Goal: Complete application form

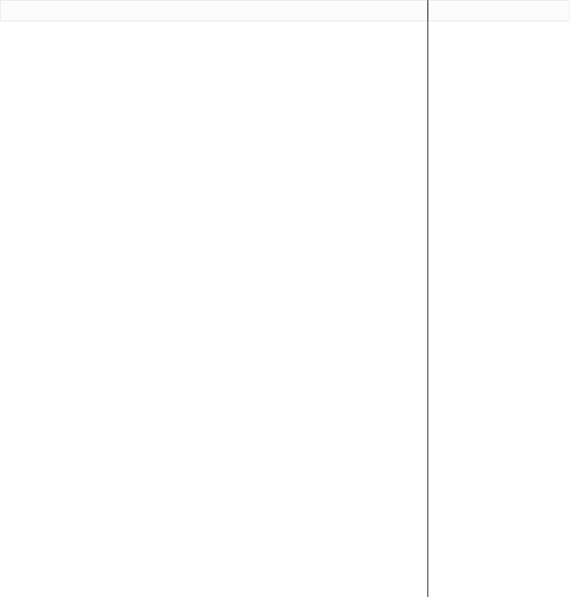
click at [315, 105] on div at bounding box center [214, 298] width 428 height 597
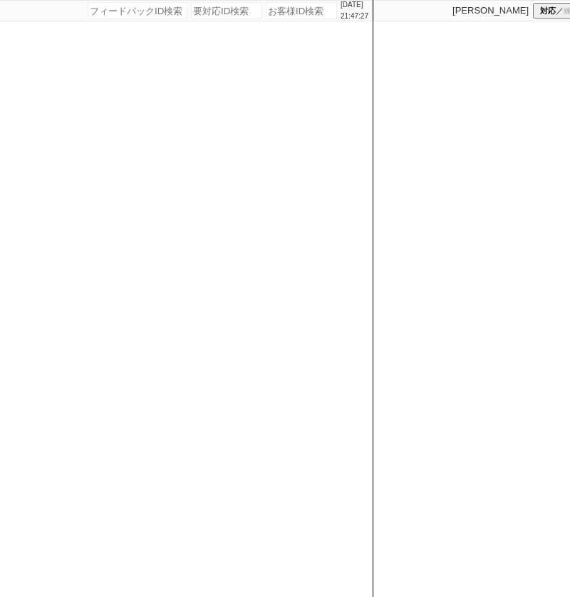
paste input "610965"
type input "610965"
select select "400"
select select
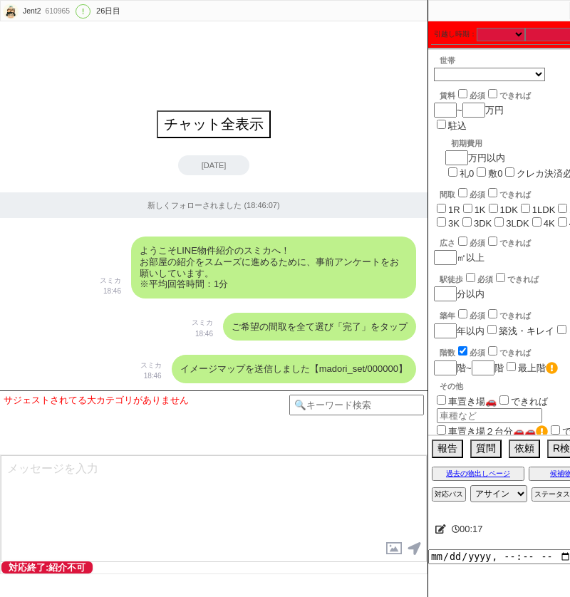
scroll to position [0, 2]
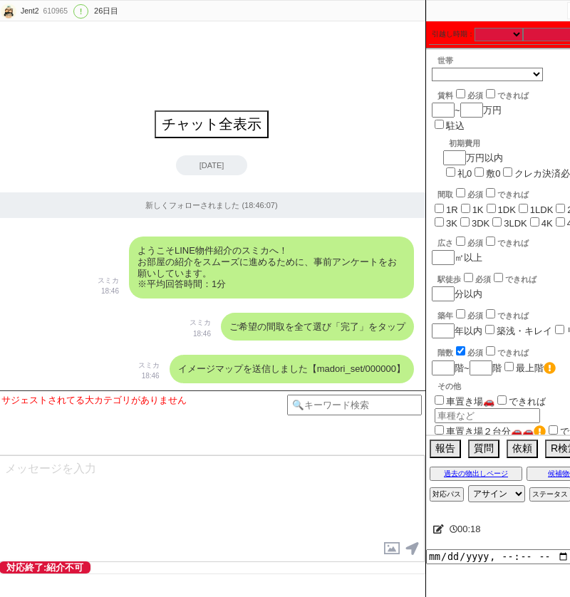
click at [433, 529] on icon at bounding box center [438, 529] width 11 height 9
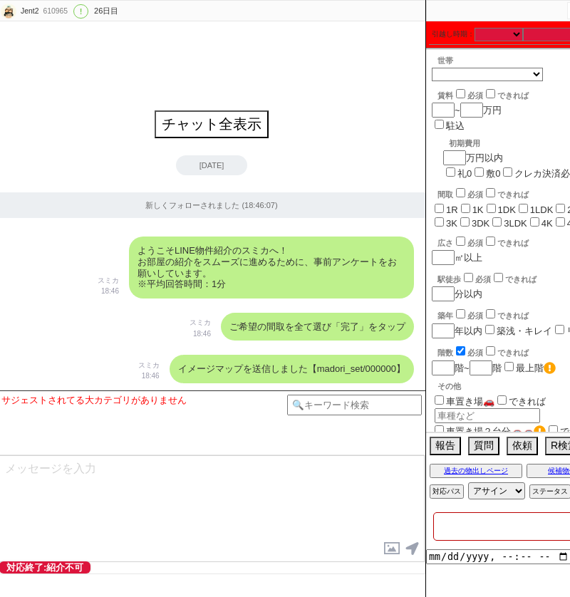
paste textarea "アエラス[GEOGRAPHIC_DATA][PERSON_NAME]"
type textarea "アエラス[GEOGRAPHIC_DATA][PERSON_NAME]"
checkbox input "false"
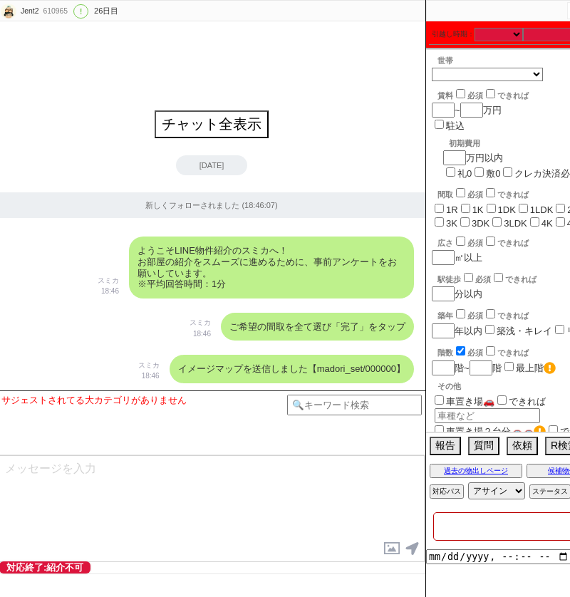
checkbox input "false"
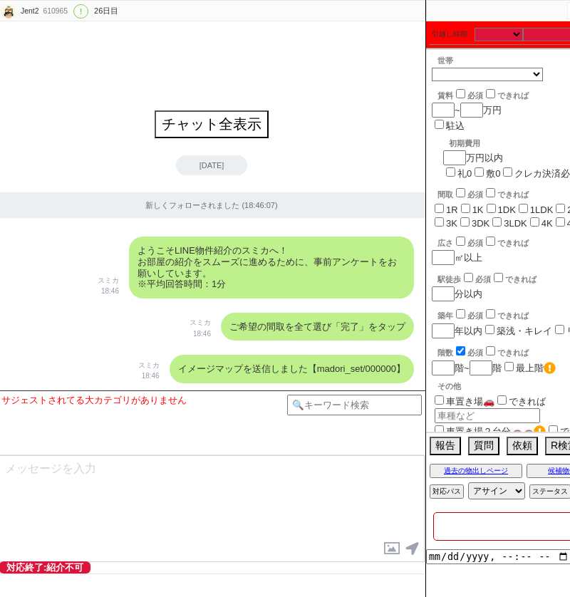
checkbox input "false"
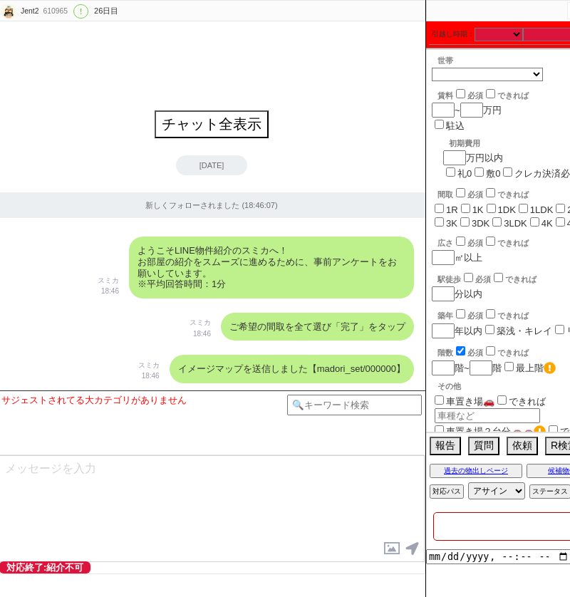
checkbox input "false"
type textarea "アエラス[GEOGRAPHIC_DATA][PERSON_NAME]"
click at [202, 329] on p "18:46" at bounding box center [200, 334] width 21 height 11
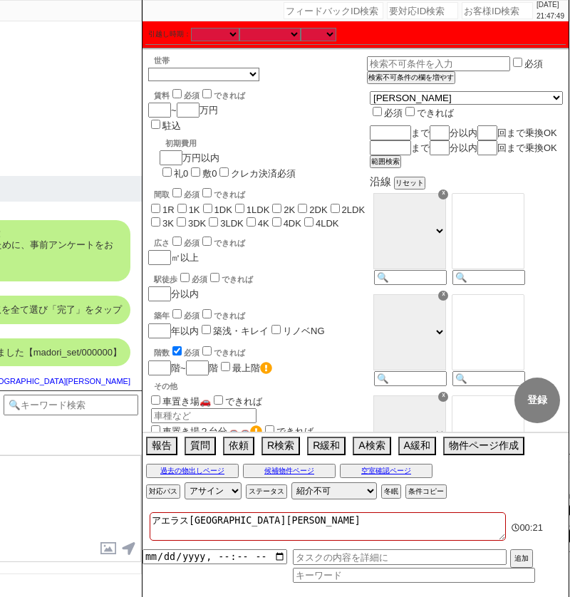
scroll to position [0, 316]
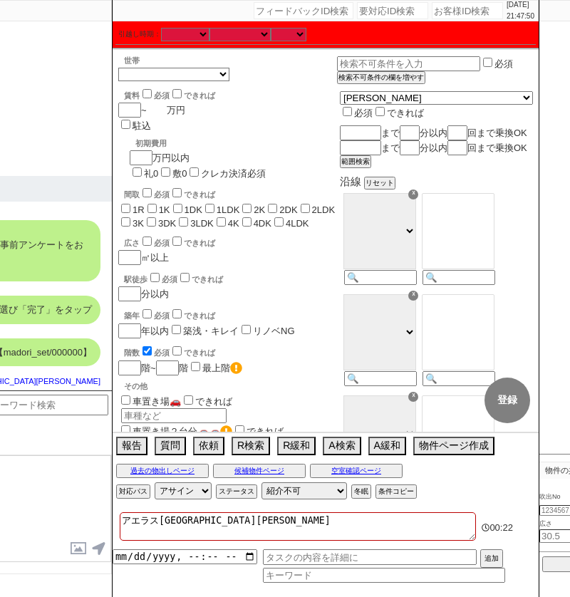
click at [165, 111] on input "number" at bounding box center [157, 110] width 20 height 12
type input "9"
checkbox input "false"
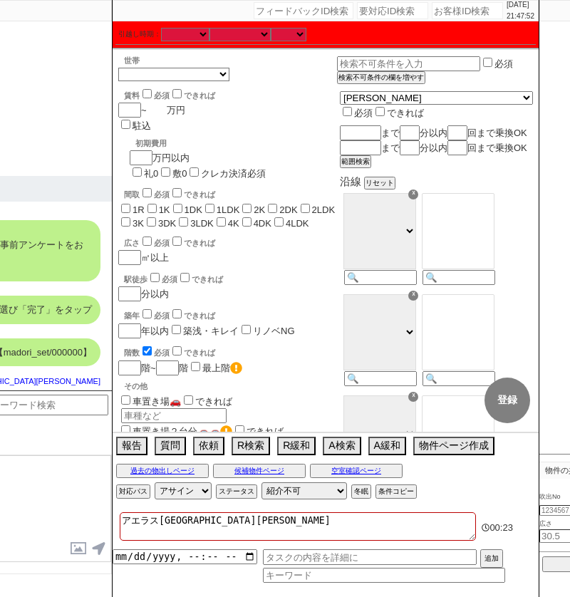
checkbox input "false"
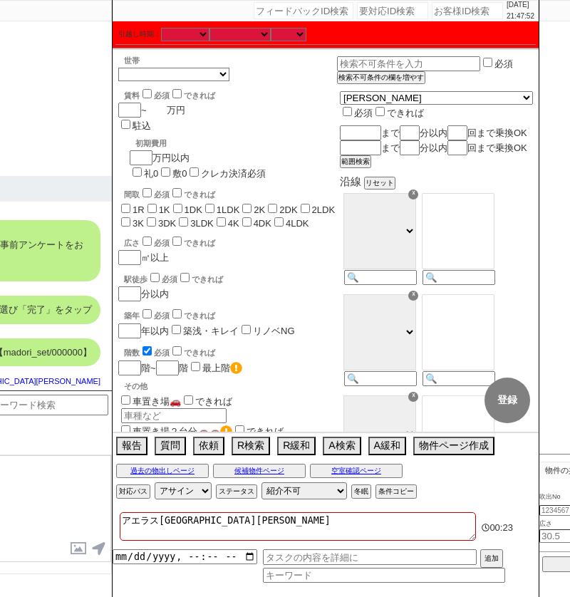
checkbox input "false"
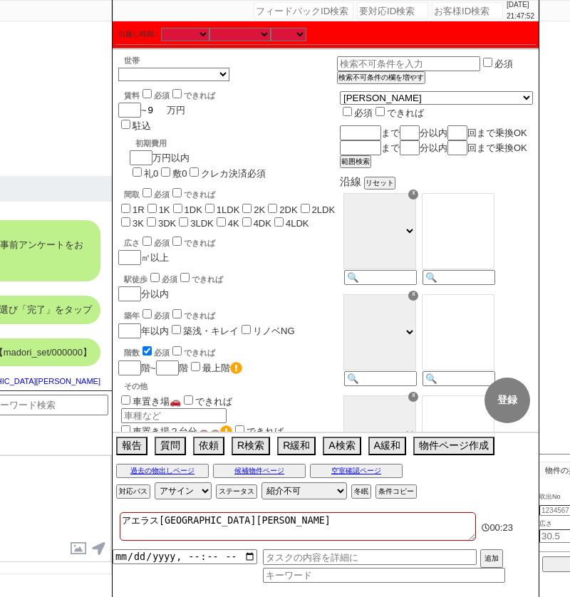
type input "99"
checkbox input "false"
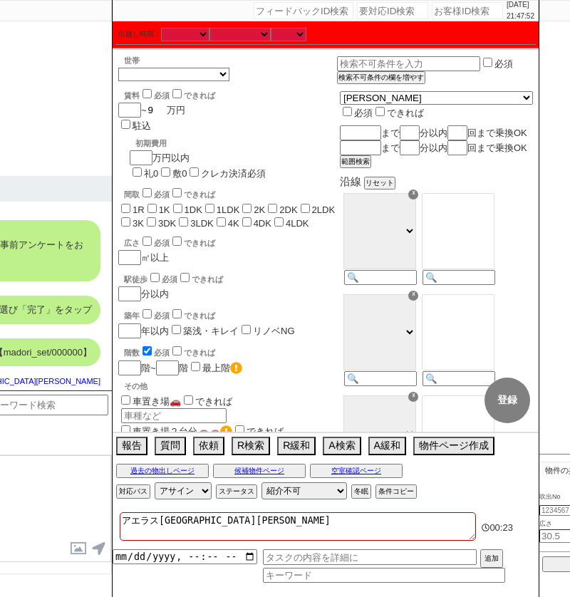
checkbox input "false"
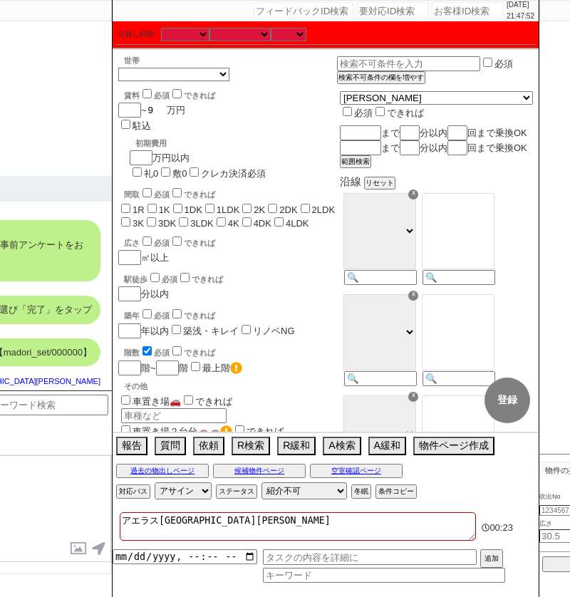
checkbox input "false"
type input "99"
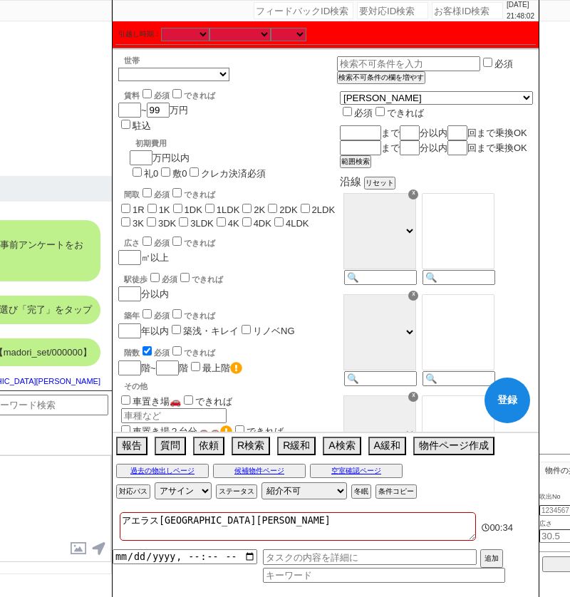
click at [128, 204] on input "1R" at bounding box center [125, 208] width 9 height 9
checkbox input "true"
checkbox input "false"
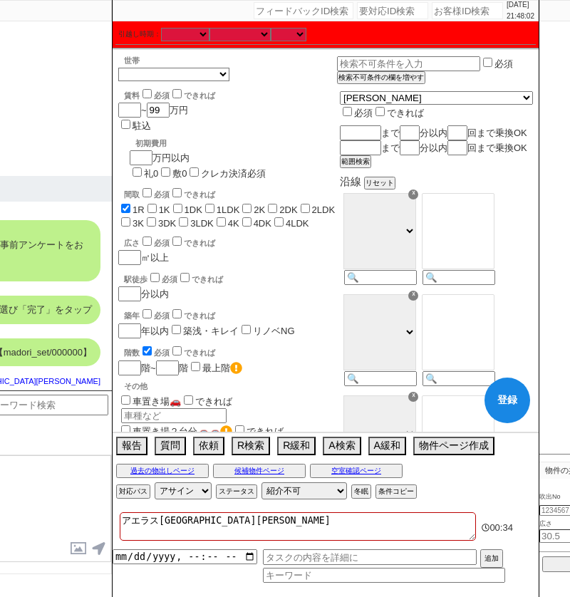
checkbox input "false"
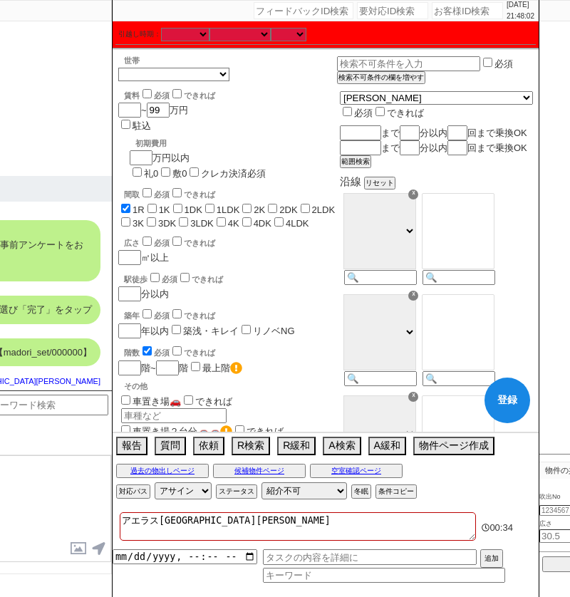
checkbox input "false"
click at [161, 205] on label "1K" at bounding box center [164, 210] width 11 height 11
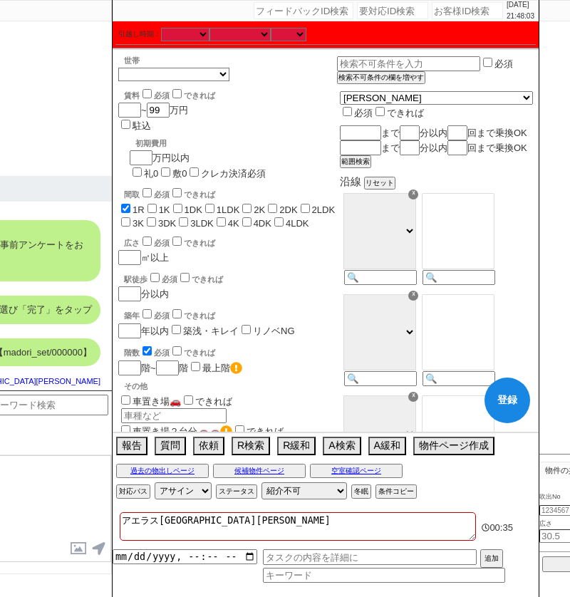
click at [157, 204] on input "1K" at bounding box center [152, 208] width 9 height 9
checkbox input "true"
checkbox input "false"
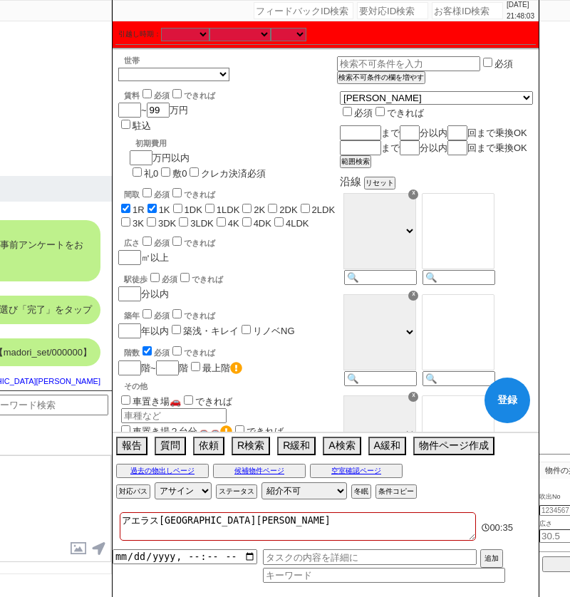
checkbox input "false"
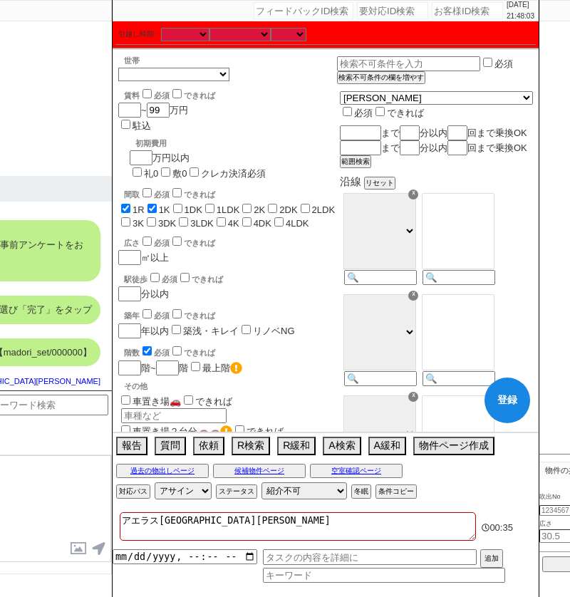
checkbox input "false"
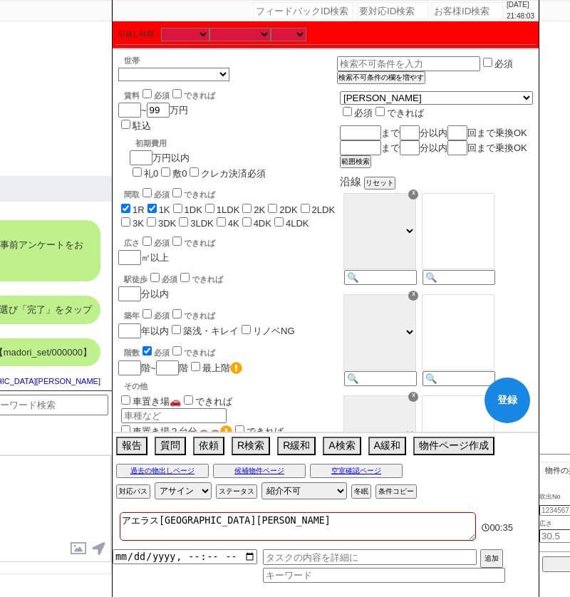
click at [198, 205] on label "1DK" at bounding box center [194, 210] width 18 height 11
click at [182, 204] on input "1DK" at bounding box center [177, 208] width 9 height 9
checkbox input "true"
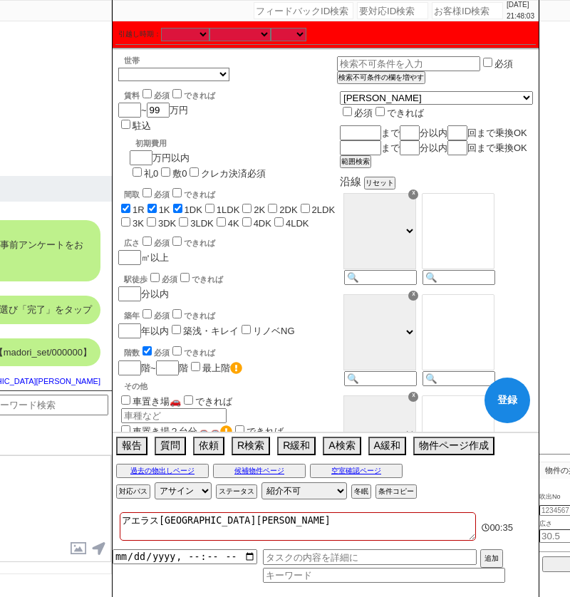
checkbox input "true"
checkbox input "false"
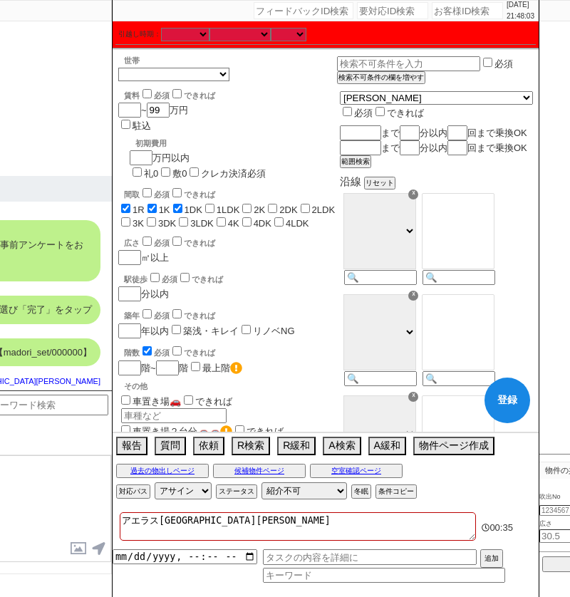
checkbox input "false"
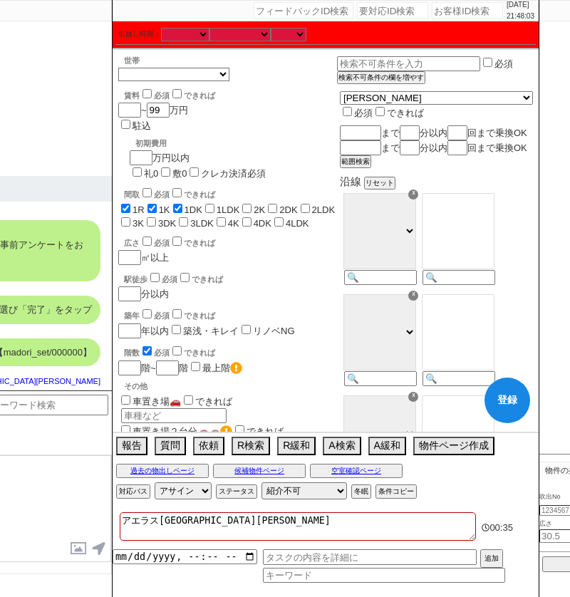
checkbox input "false"
click at [230, 205] on label "1LDK" at bounding box center [229, 210] width 24 height 11
click at [215, 204] on input "1LDK" at bounding box center [209, 208] width 9 height 9
checkbox input "true"
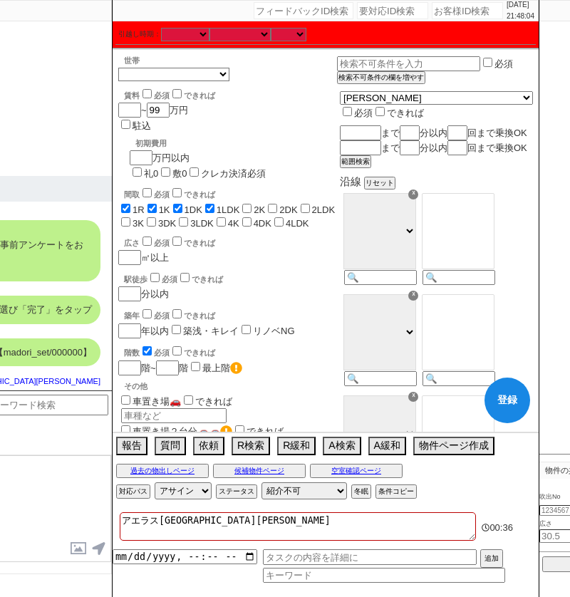
checkbox input "true"
checkbox input "false"
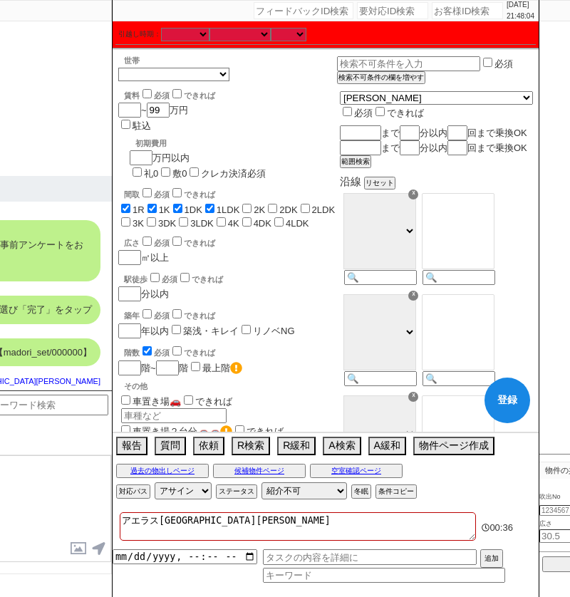
checkbox input "false"
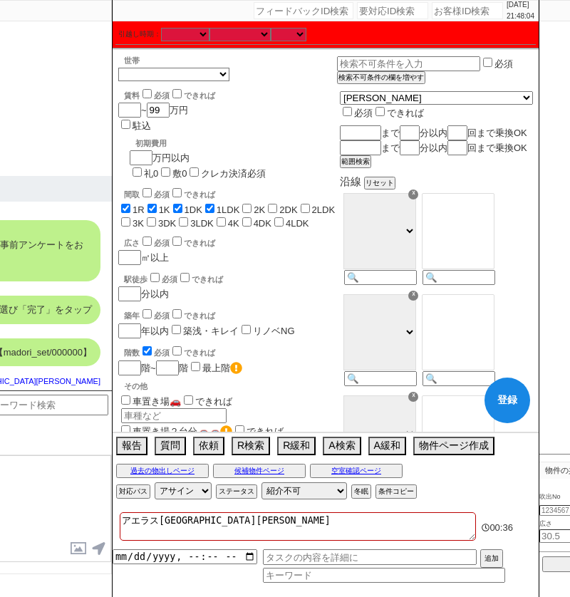
checkbox input "false"
click at [261, 205] on label "2K" at bounding box center [259, 210] width 11 height 11
click at [252, 204] on input "2K" at bounding box center [246, 208] width 9 height 9
checkbox input "true"
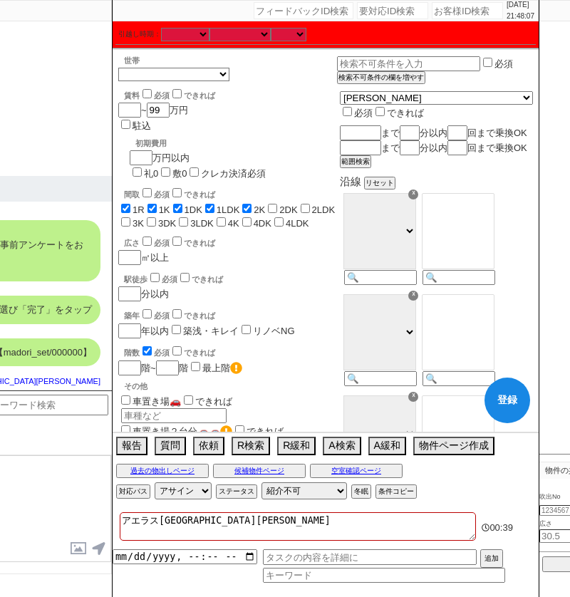
checkbox input "true"
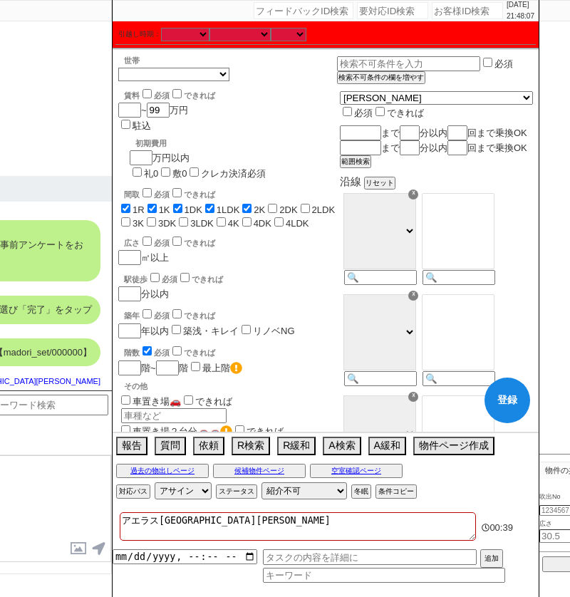
checkbox input "false"
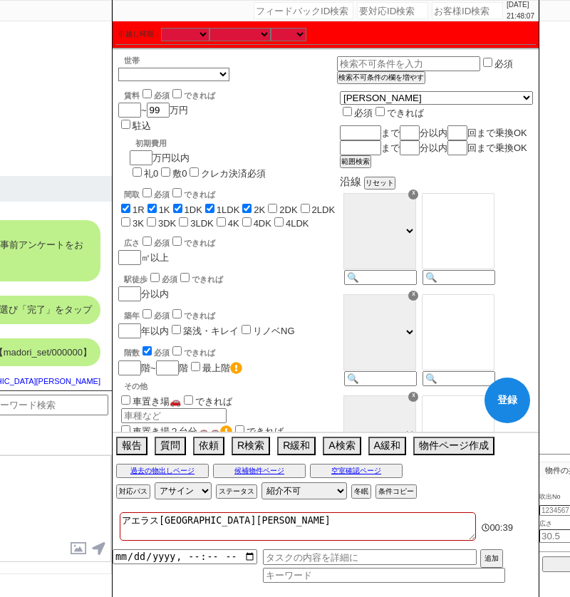
checkbox input "false"
click at [288, 205] on label "2DK" at bounding box center [288, 210] width 18 height 11
click at [277, 204] on input "2DK" at bounding box center [272, 208] width 9 height 9
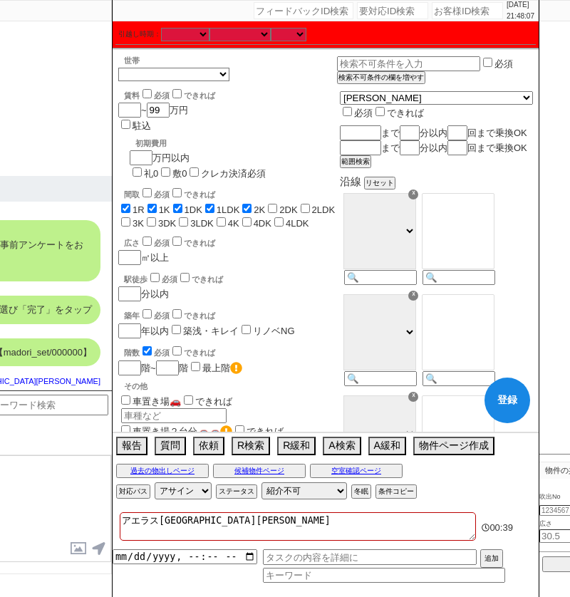
checkbox input "true"
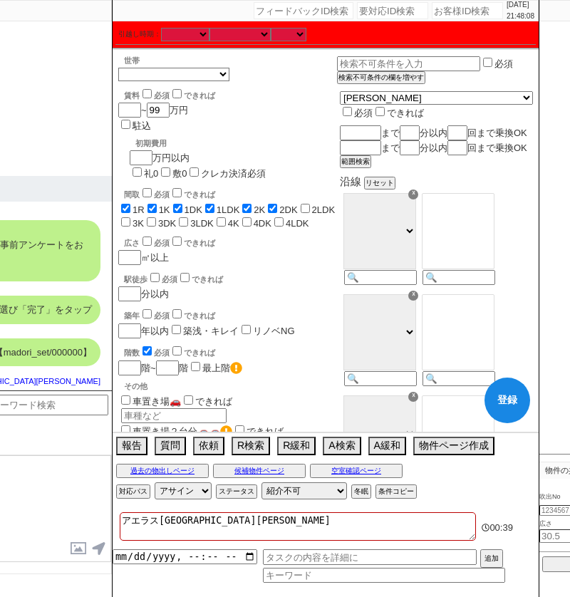
checkbox input "true"
checkbox input "false"
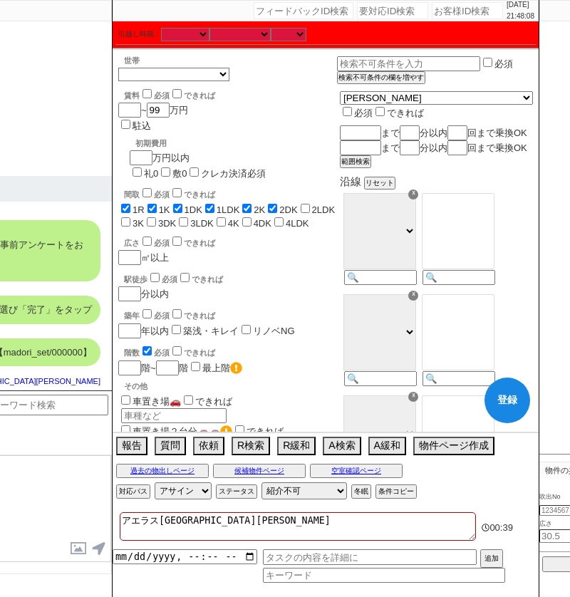
checkbox input "false"
click at [310, 204] on input "2LDK" at bounding box center [305, 208] width 9 height 9
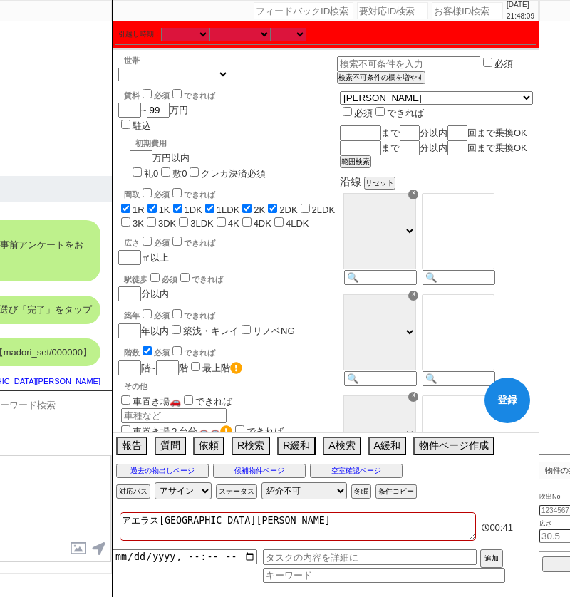
checkbox input "true"
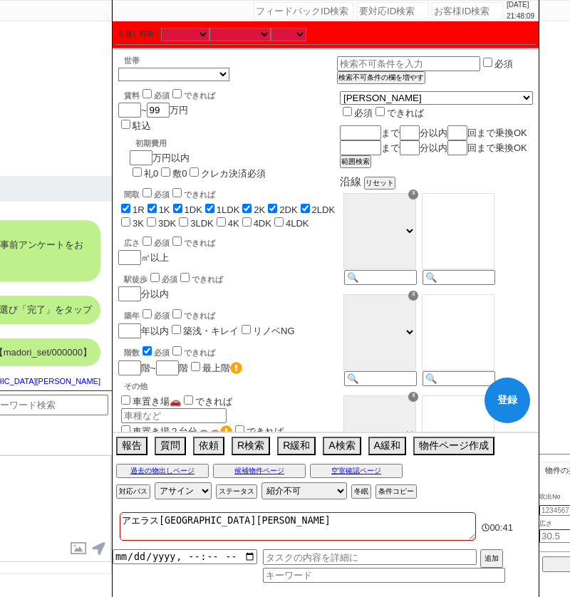
checkbox input "true"
checkbox input "false"
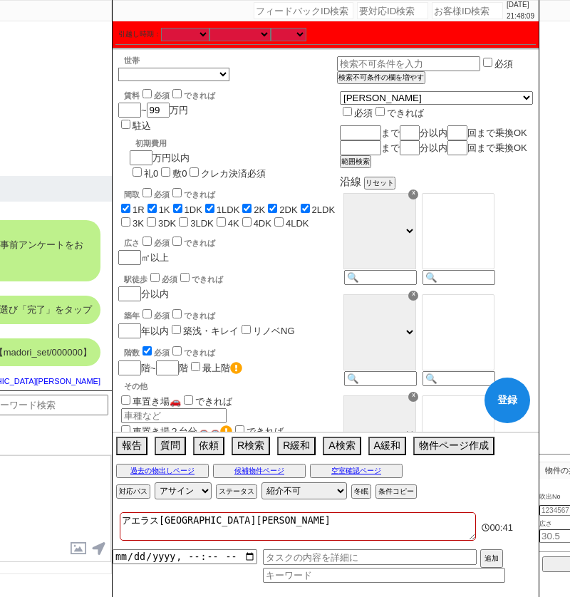
checkbox input "false"
click at [130, 217] on input "3K" at bounding box center [125, 221] width 9 height 9
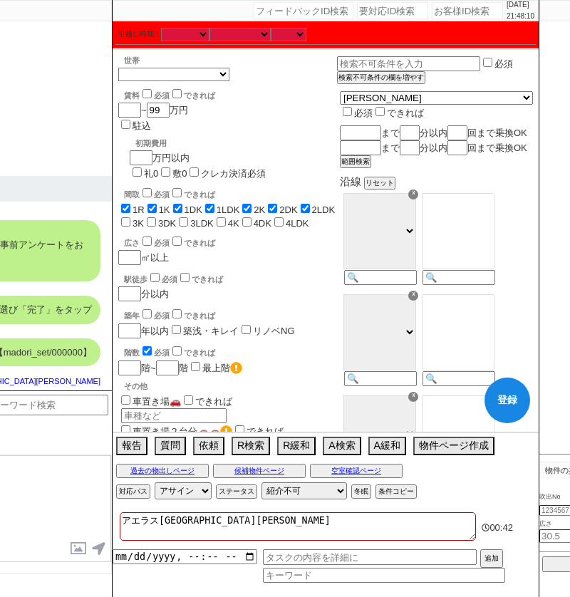
checkbox input "true"
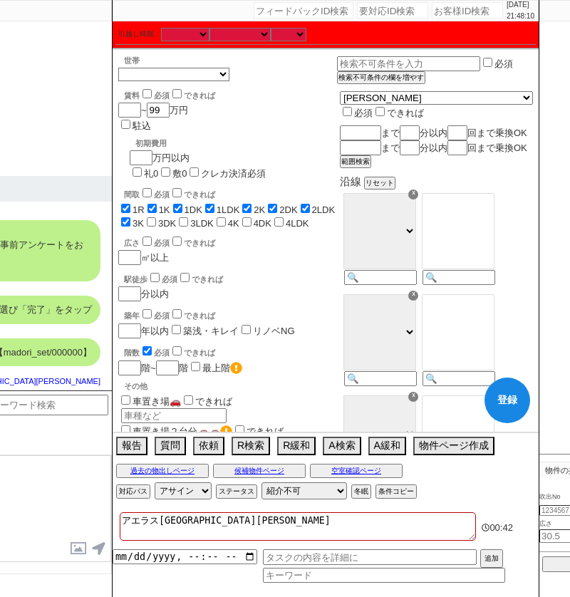
checkbox input "true"
checkbox input "false"
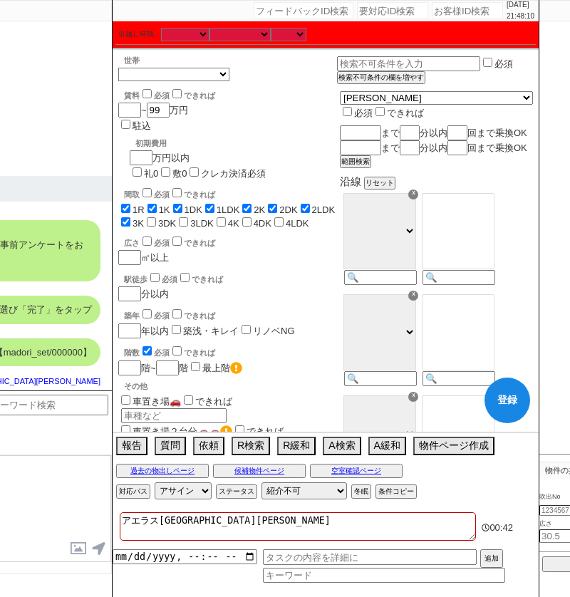
checkbox input "false"
click at [158, 218] on label "3DK" at bounding box center [167, 223] width 18 height 11
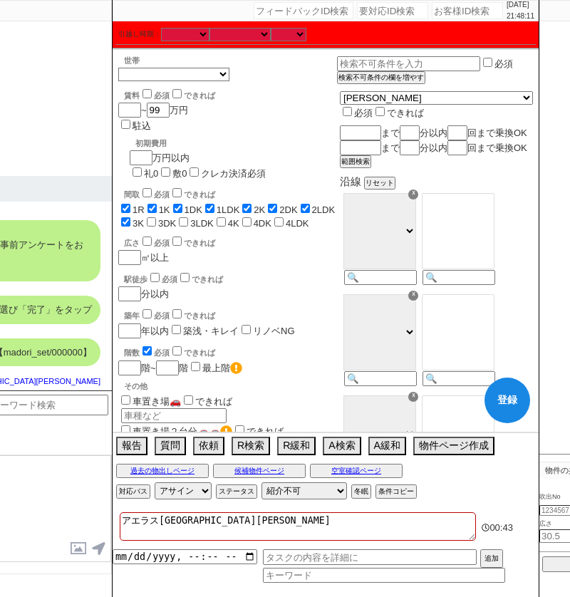
click at [147, 217] on input "3DK" at bounding box center [151, 221] width 9 height 9
checkbox input "true"
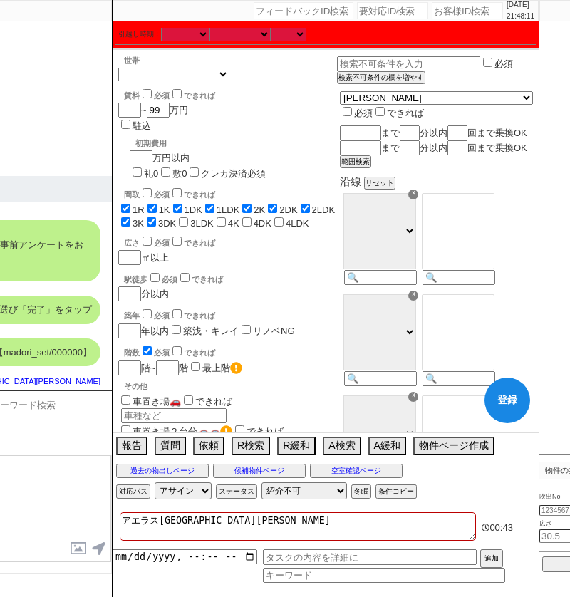
checkbox input "true"
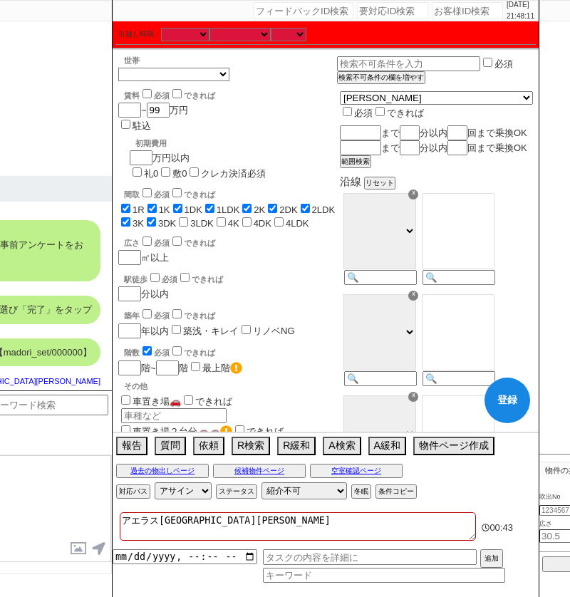
checkbox input "true"
checkbox input "false"
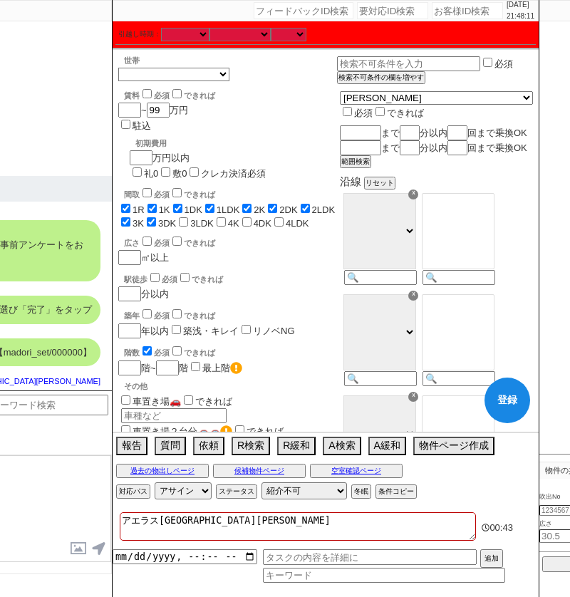
click at [179, 217] on input "3LDK" at bounding box center [183, 221] width 9 height 9
checkbox input "true"
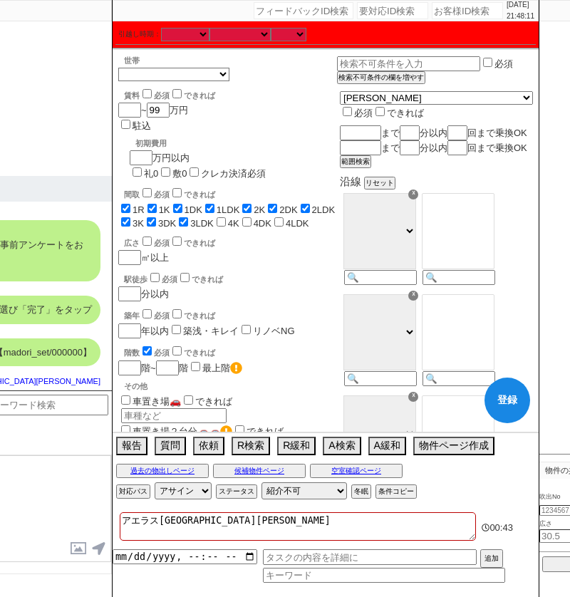
checkbox input "true"
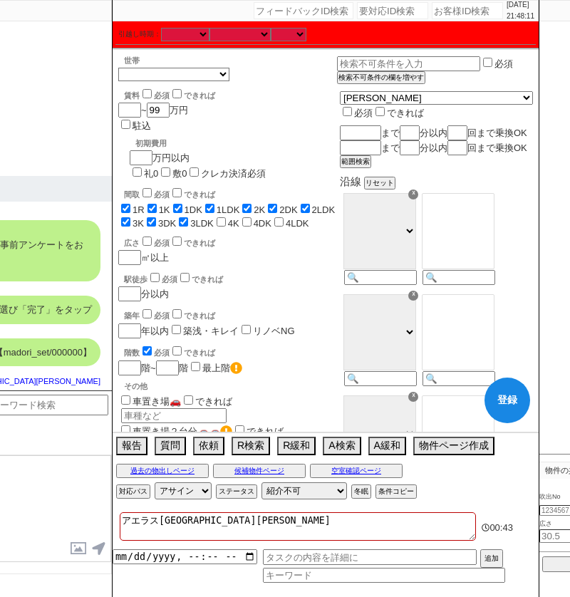
checkbox input "true"
checkbox input "false"
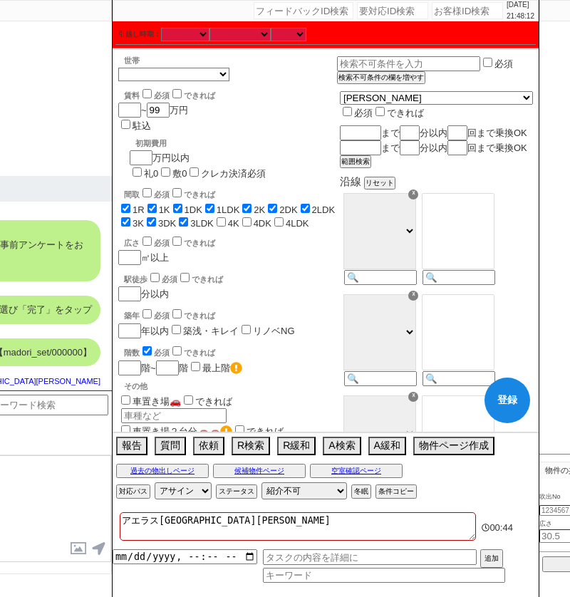
click at [190, 218] on label "3LDK" at bounding box center [202, 223] width 24 height 11
click at [184, 217] on input "3LDK" at bounding box center [183, 221] width 9 height 9
checkbox input "false"
checkbox input "true"
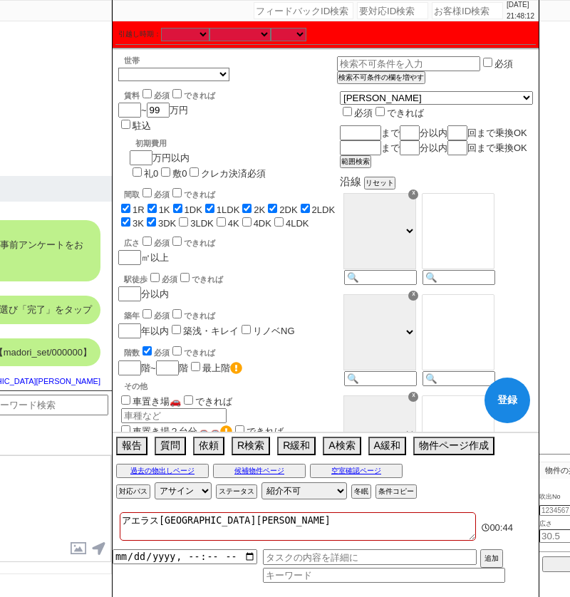
checkbox input "true"
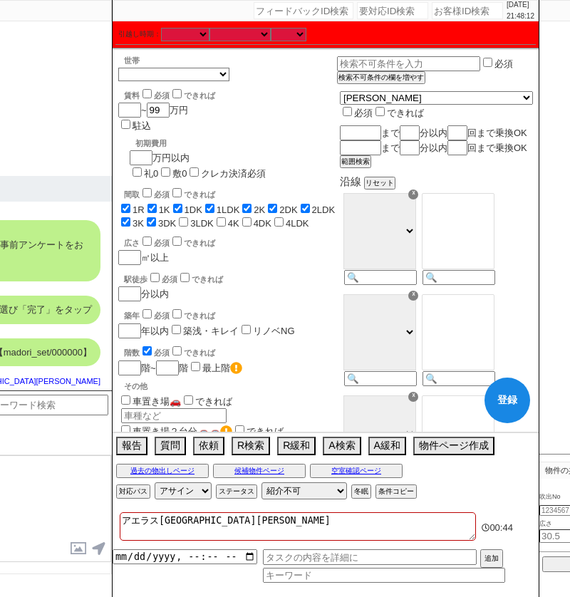
checkbox input "true"
checkbox input "false"
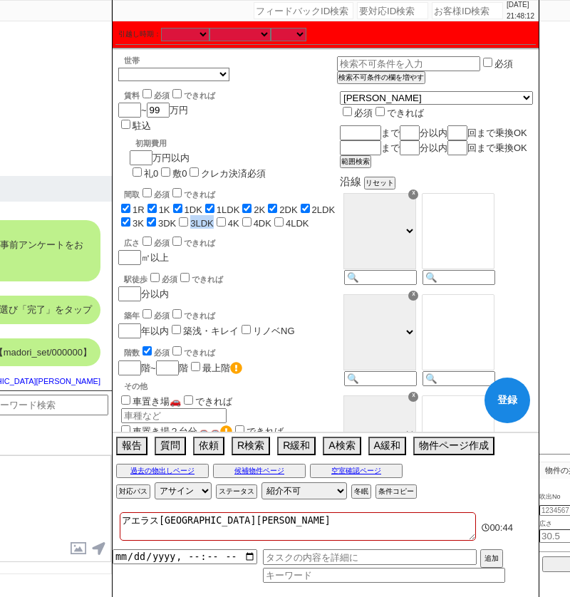
click at [190, 218] on label "3LDK" at bounding box center [202, 223] width 24 height 11
click at [184, 217] on input "3LDK" at bounding box center [183, 221] width 9 height 9
click at [228, 218] on label "4K" at bounding box center [233, 223] width 11 height 11
click at [217, 217] on input "4K" at bounding box center [221, 221] width 9 height 9
click at [254, 218] on label "4DK" at bounding box center [263, 223] width 18 height 11
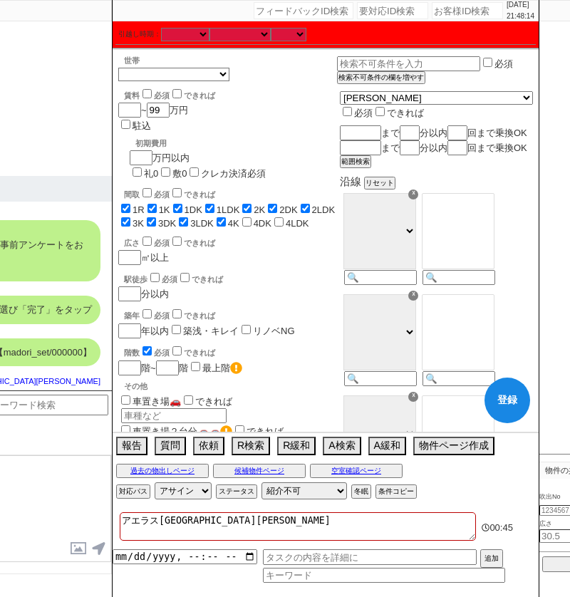
click at [242, 217] on input "4DK" at bounding box center [246, 221] width 9 height 9
click at [286, 218] on label "4LDK" at bounding box center [298, 223] width 24 height 11
click at [276, 217] on input "4LDK" at bounding box center [278, 221] width 9 height 9
click at [150, 346] on input "checkbox" at bounding box center [147, 350] width 9 height 9
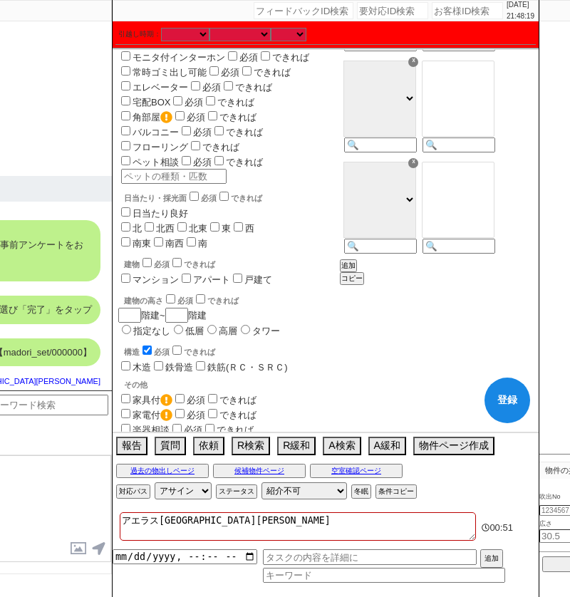
scroll to position [527, 0]
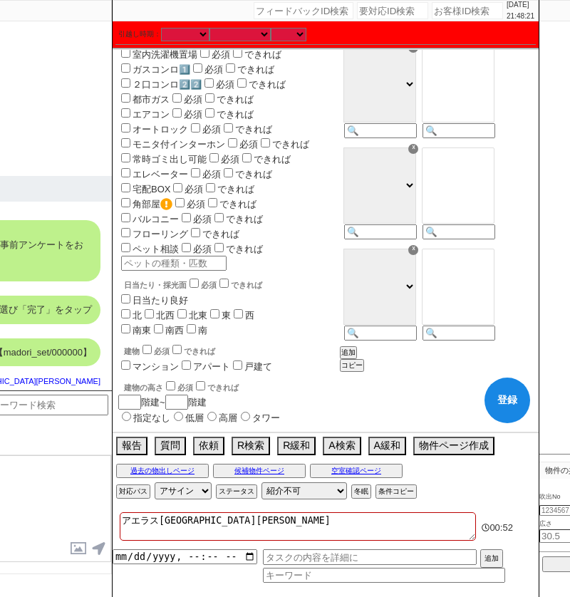
click at [146, 433] on input "checkbox" at bounding box center [147, 437] width 9 height 9
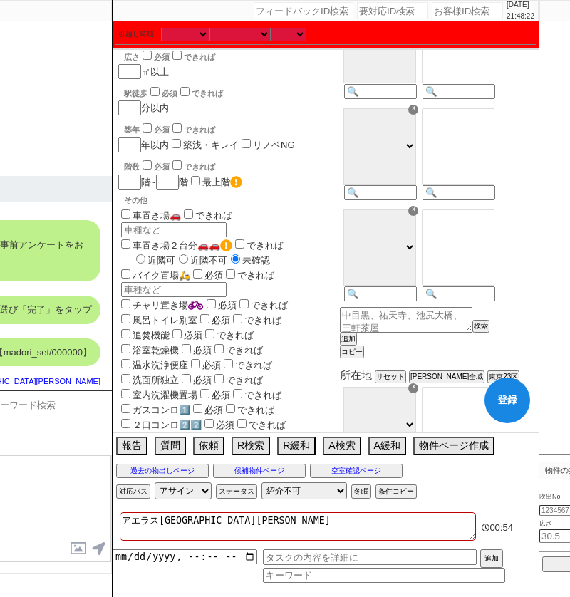
scroll to position [0, 0]
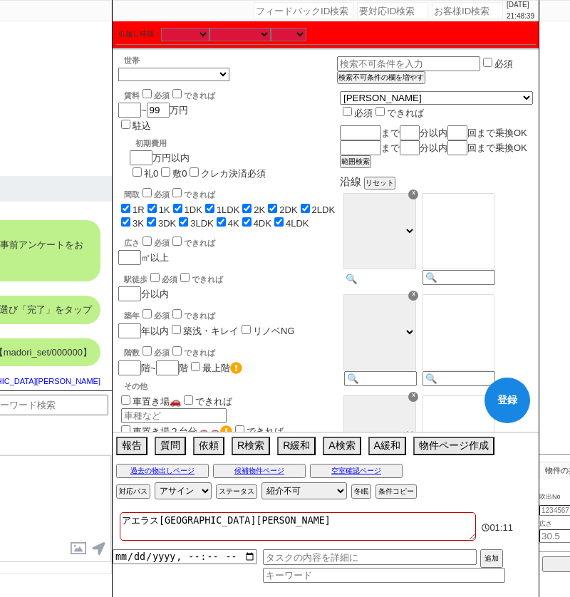
click at [418, 291] on div "☓ ＪＲ総武・中央緩行線 [GEOGRAPHIC_DATA] 小田急[PERSON_NAME]線 ＪＲ[GEOGRAPHIC_DATA]・[PERSON_NA…" at bounding box center [379, 240] width 78 height 101
paste input "[PERSON_NAME]"
click at [494, 232] on option "武蔵小山" at bounding box center [458, 226] width 71 height 14
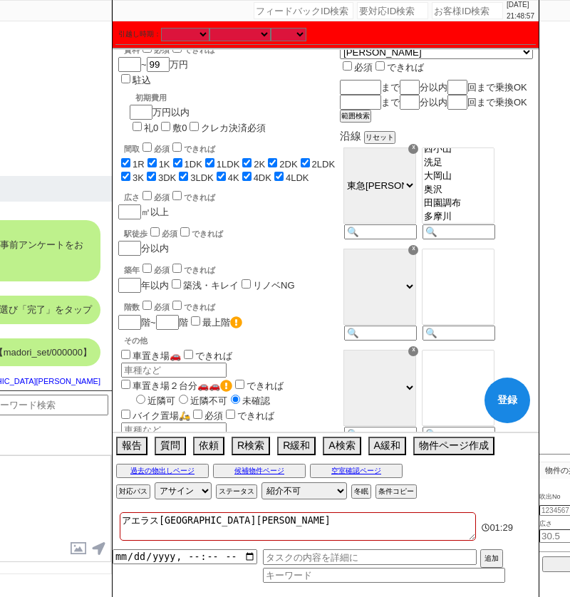
scroll to position [48, 0]
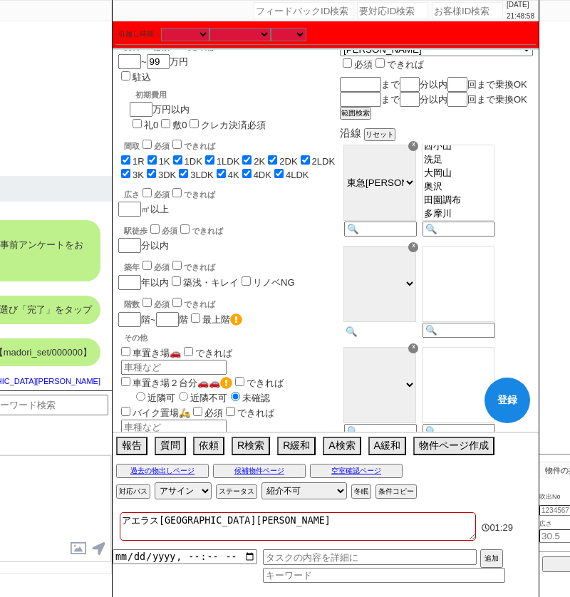
click at [414, 338] on input at bounding box center [379, 332] width 70 height 12
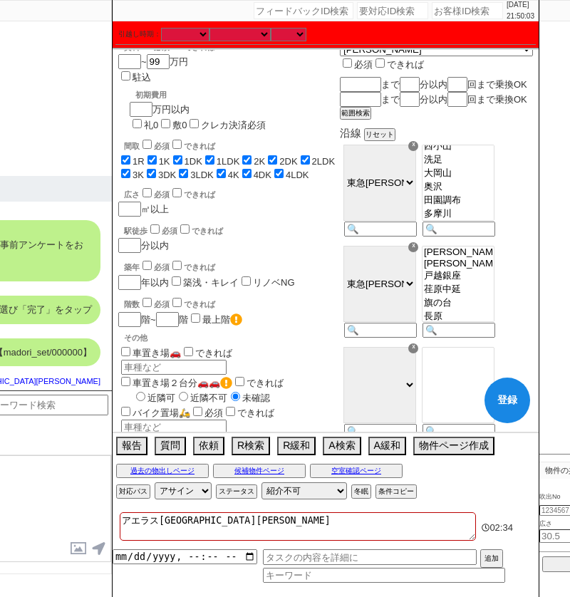
click at [460, 283] on option "戸越銀座" at bounding box center [458, 276] width 71 height 14
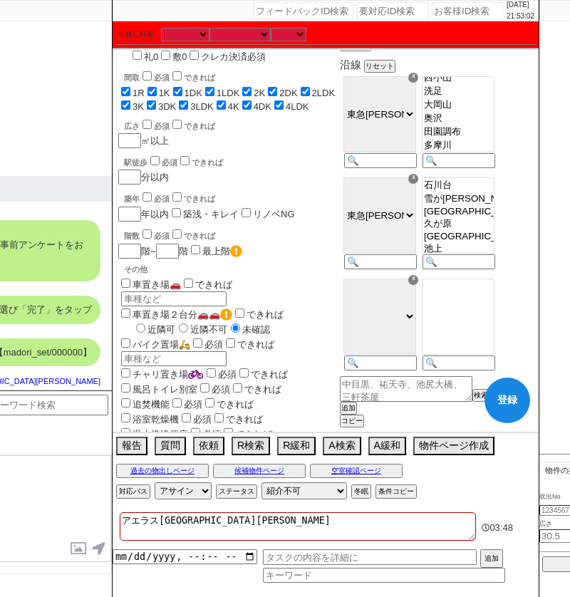
scroll to position [135, 0]
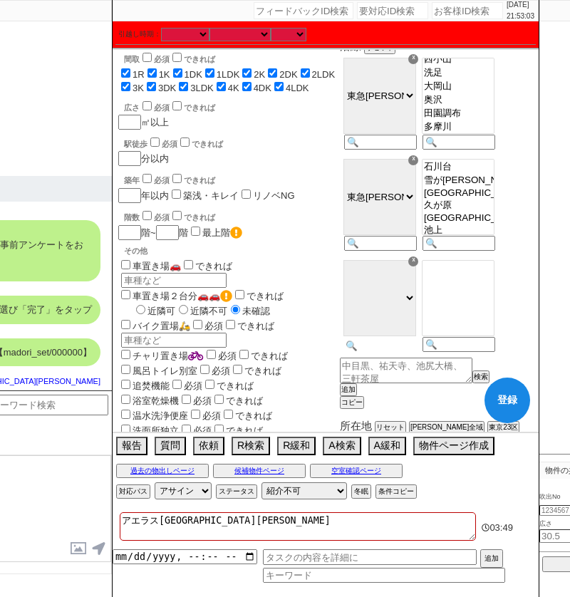
click at [414, 352] on input at bounding box center [379, 346] width 70 height 12
paste input "大井町"
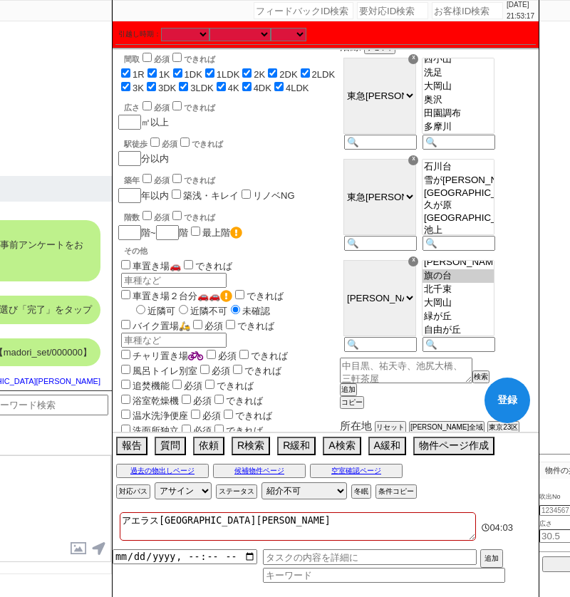
click at [494, 283] on option "旗の台" at bounding box center [458, 276] width 71 height 14
click at [480, 302] on option "北千束" at bounding box center [458, 295] width 71 height 14
click at [386, 408] on div "沿線 リセット ☓ ＪＲ総武・中央緩行線 東急東横線 [GEOGRAPHIC_DATA][PERSON_NAME] ＪＲ[GEOGRAPHIC_DATA]・[…" at bounding box center [436, 224] width 193 height 368
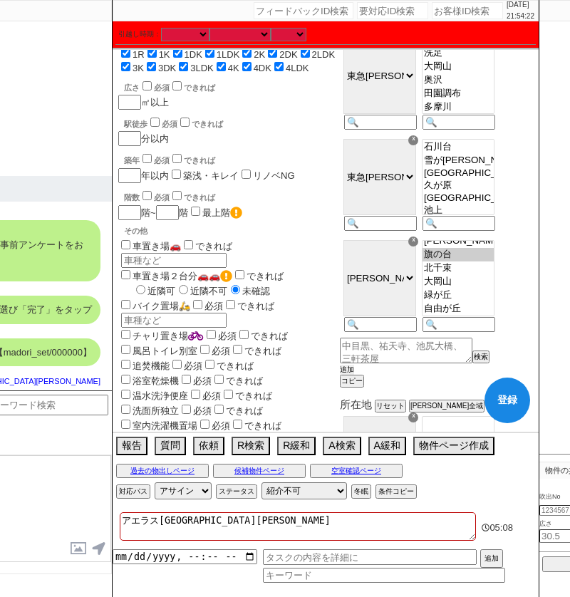
scroll to position [153, 0]
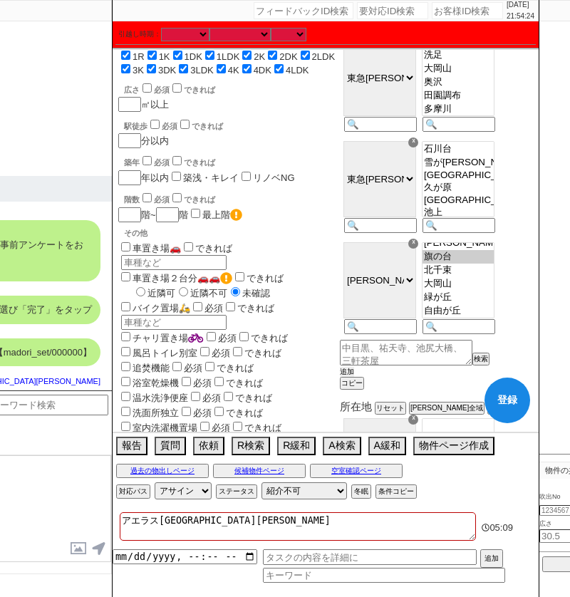
click at [354, 377] on button "追加" at bounding box center [347, 372] width 14 height 10
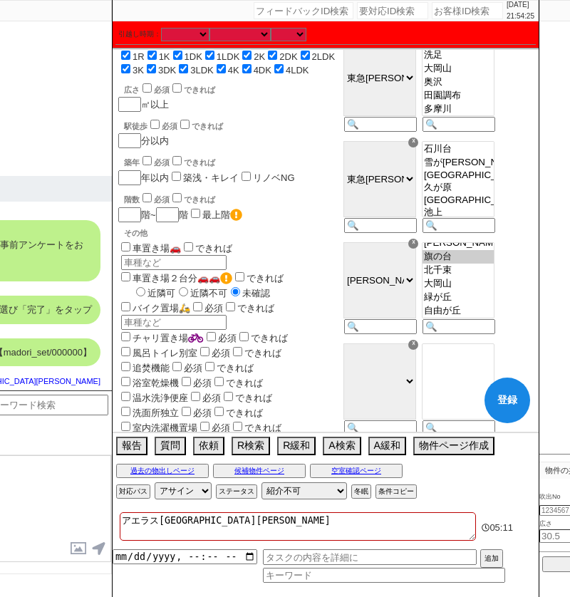
scroll to position [244, 0]
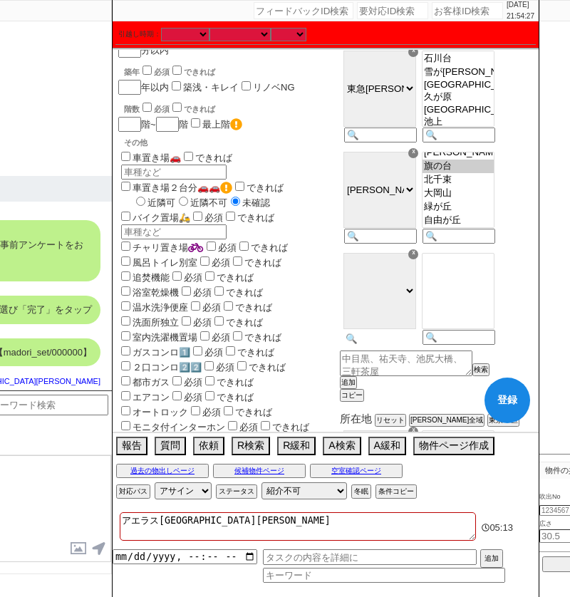
click at [399, 345] on input at bounding box center [379, 339] width 70 height 12
paste input "浅草"
click at [485, 288] on option "戸越" at bounding box center [458, 281] width 71 height 14
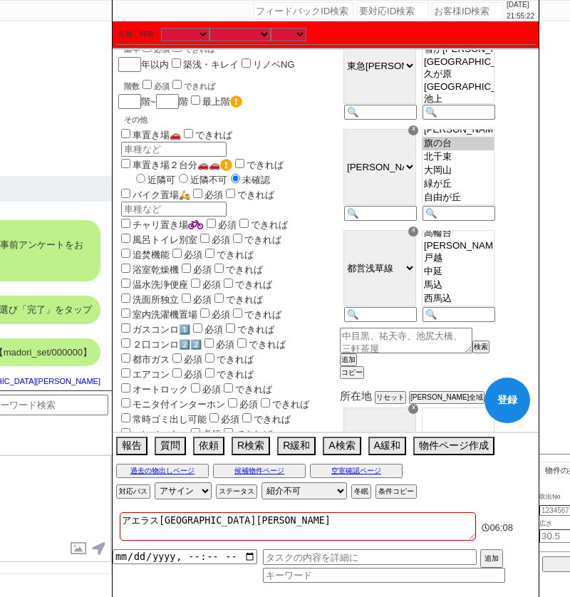
scroll to position [269, 0]
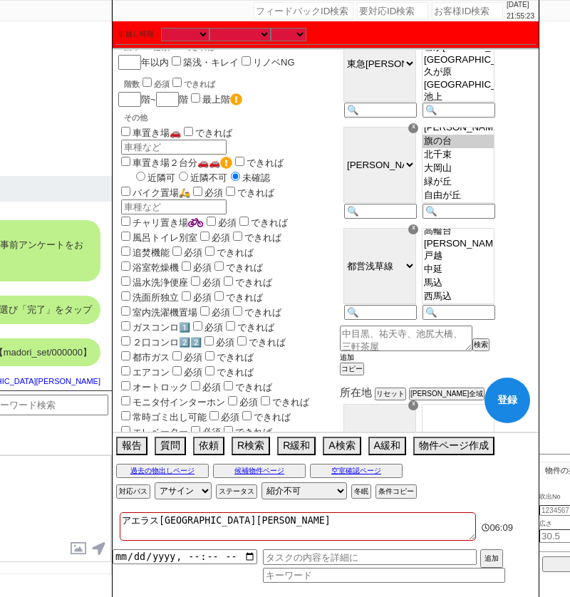
click at [354, 363] on button "追加" at bounding box center [347, 358] width 14 height 10
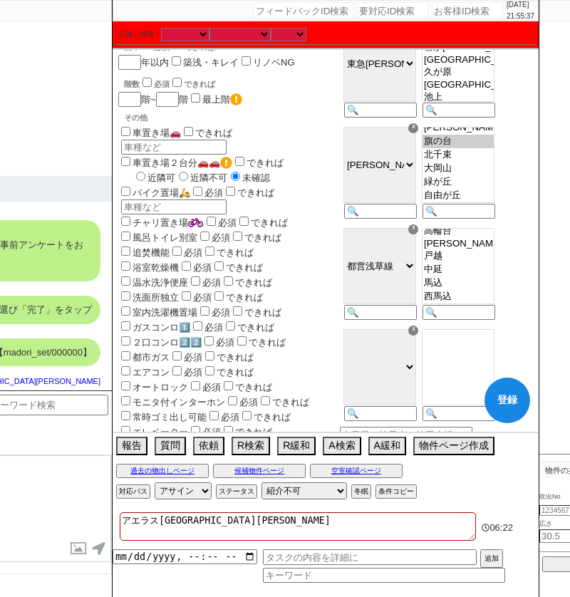
scroll to position [302, 0]
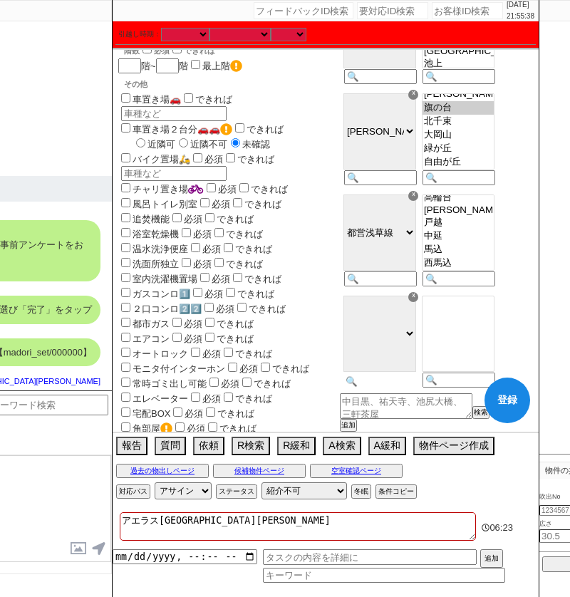
click at [393, 388] on input at bounding box center [379, 382] width 70 height 12
paste input "湘南新宿"
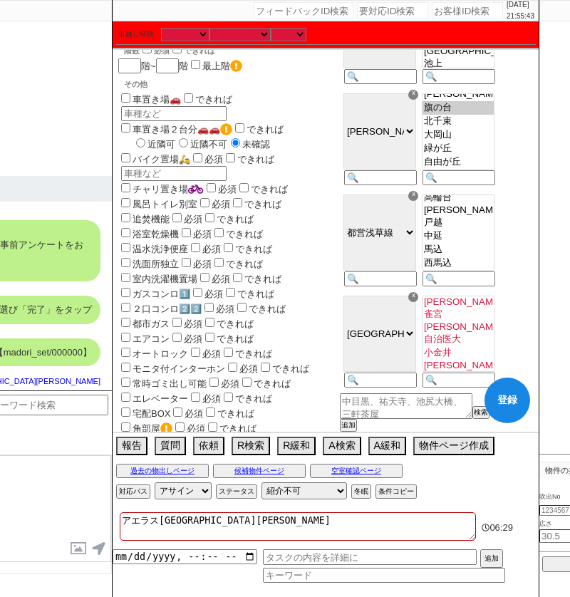
scroll to position [344, 0]
click at [466, 288] on option "西大井" at bounding box center [458, 281] width 71 height 14
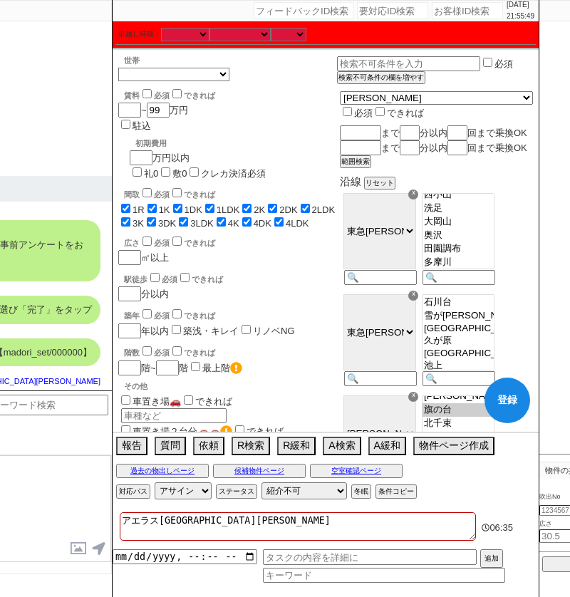
click at [513, 393] on button "登録" at bounding box center [508, 401] width 46 height 46
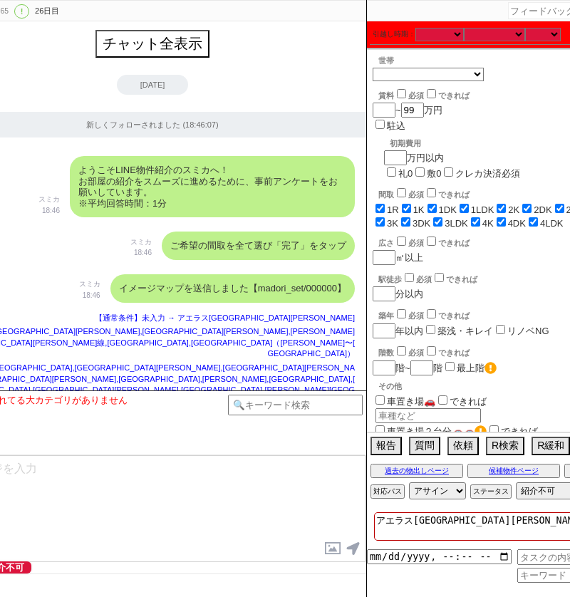
scroll to position [0, 58]
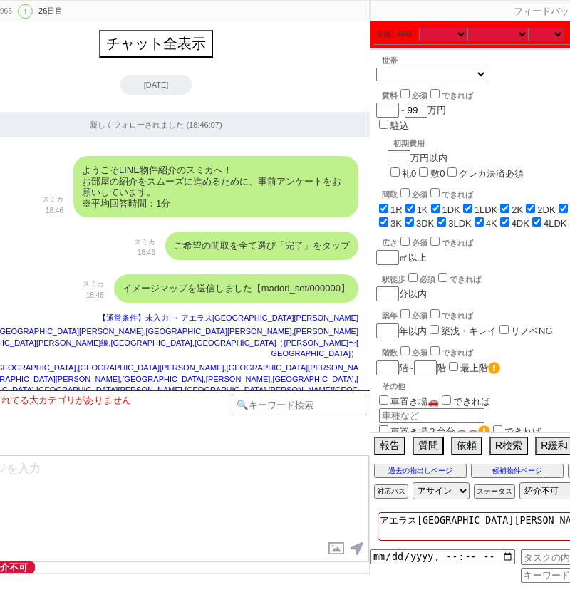
click at [319, 130] on div "新しくフォローされました (18:46:07)" at bounding box center [156, 125] width 428 height 26
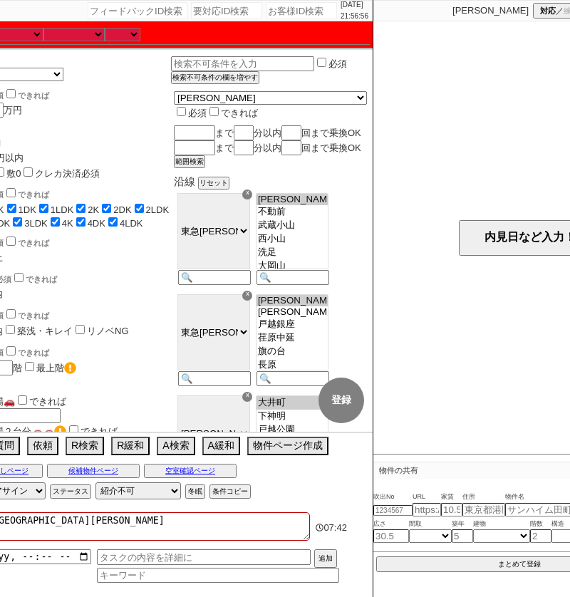
paste input "610966"
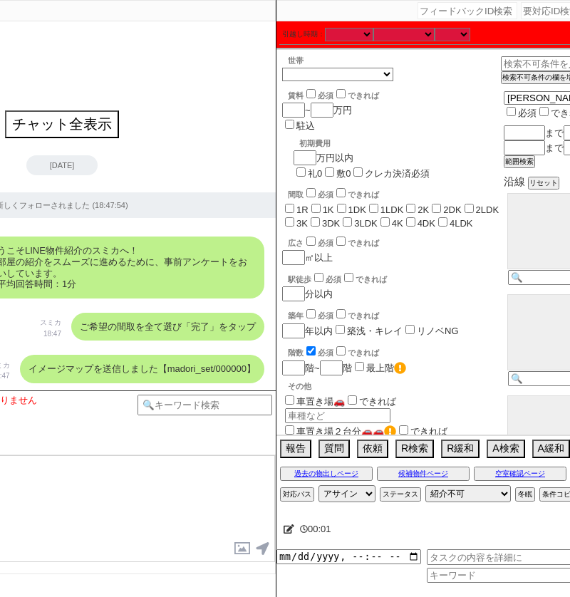
scroll to position [0, 155]
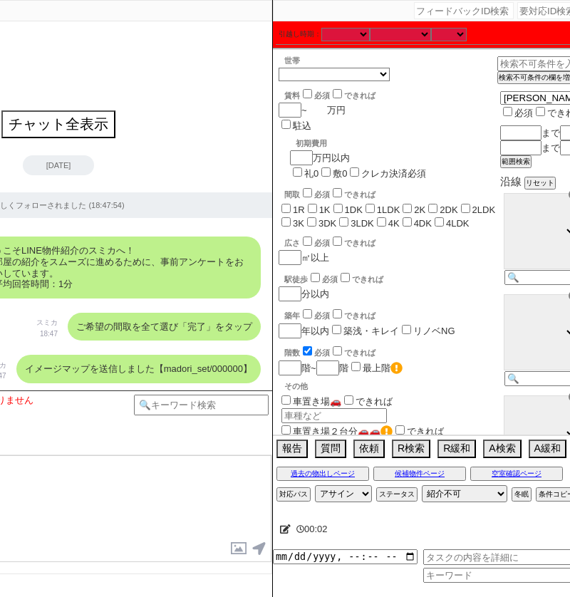
click at [321, 116] on input "number" at bounding box center [317, 110] width 20 height 12
click at [285, 204] on input "1R" at bounding box center [286, 208] width 9 height 9
click at [312, 204] on input "1K" at bounding box center [312, 208] width 9 height 9
click at [359, 205] on label "1DK" at bounding box center [354, 210] width 18 height 11
click at [343, 204] on input "1DK" at bounding box center [338, 208] width 9 height 9
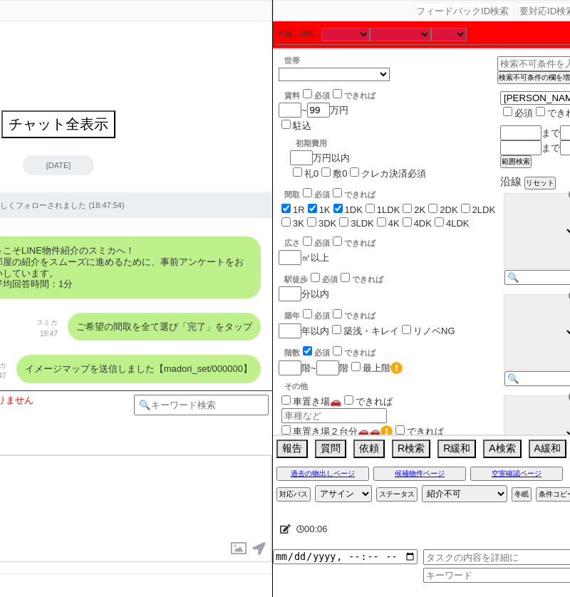
click at [390, 205] on label "1LDK" at bounding box center [389, 210] width 24 height 11
click at [375, 204] on input "1LDK" at bounding box center [370, 208] width 9 height 9
click at [420, 205] on label "2K" at bounding box center [419, 210] width 11 height 11
click at [412, 204] on input "2K" at bounding box center [407, 208] width 9 height 9
click at [438, 204] on input "2DK" at bounding box center [432, 208] width 9 height 9
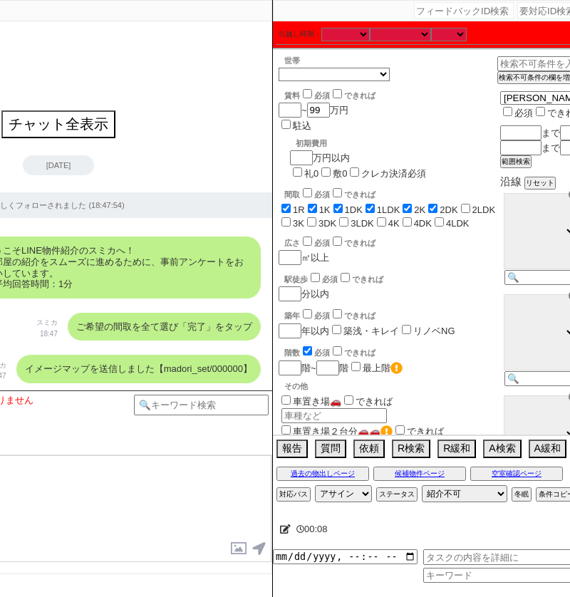
click at [470, 204] on input "2LDK" at bounding box center [465, 208] width 9 height 9
click at [304, 218] on span "3K" at bounding box center [292, 223] width 26 height 11
click at [307, 217] on input "3DK" at bounding box center [311, 221] width 9 height 9
click at [351, 218] on label "3LDK" at bounding box center [363, 223] width 24 height 11
click at [339, 217] on input "3LDK" at bounding box center [343, 221] width 9 height 9
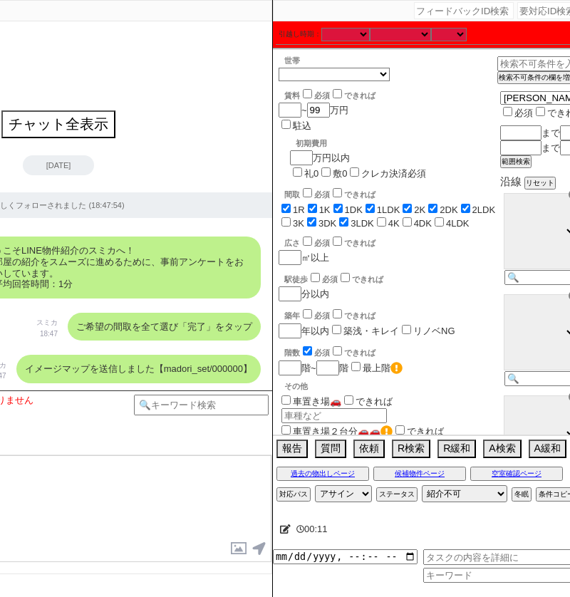
click at [386, 186] on div "間取 必須 できれば 1R 1K 1DK 1LDK 2K 2DK 2LDK 3K 3DK 3LDK 4K 4DK 4LDK" at bounding box center [388, 207] width 219 height 43
click at [403, 217] on input "4DK" at bounding box center [407, 221] width 9 height 9
click at [377, 217] on input "4K" at bounding box center [381, 221] width 9 height 9
click at [446, 218] on label "4LDK" at bounding box center [458, 223] width 24 height 11
click at [436, 217] on input "4LDK" at bounding box center [439, 221] width 9 height 9
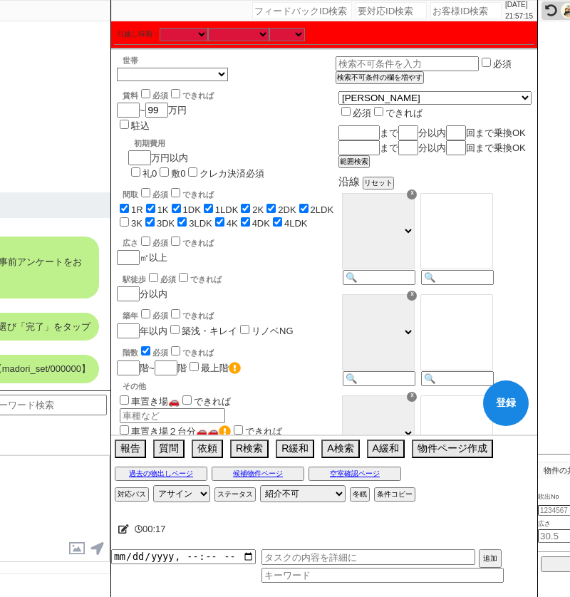
scroll to position [0, 290]
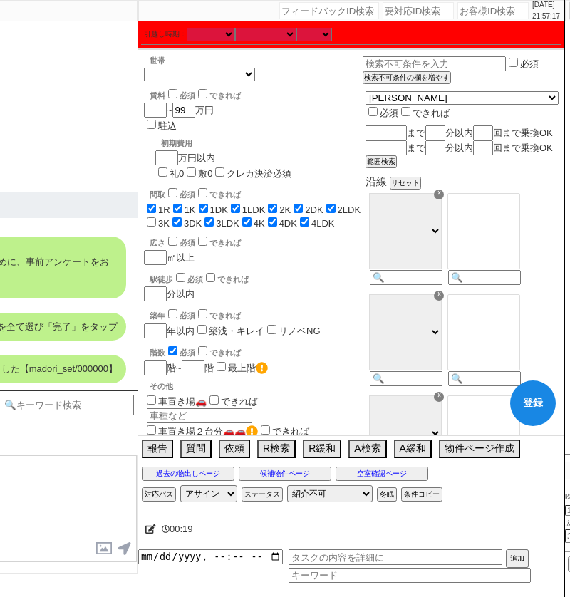
click at [171, 346] on input "checkbox" at bounding box center [172, 350] width 9 height 9
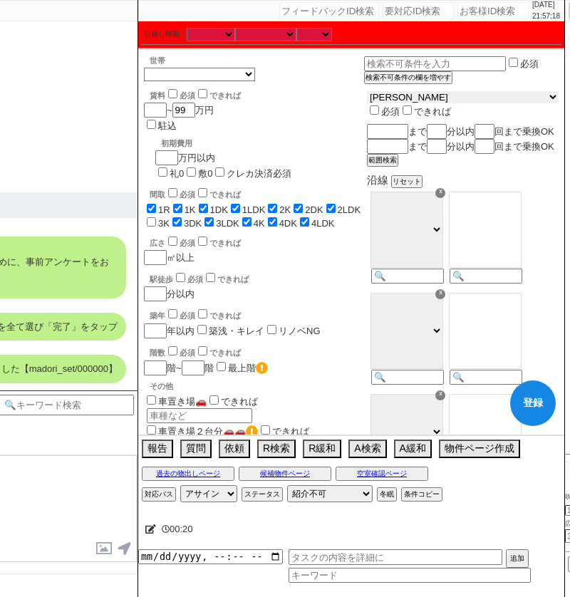
click at [431, 103] on select "[PERSON_NAME] [GEOGRAPHIC_DATA] [GEOGRAPHIC_DATA] [PERSON_NAME][GEOGRAPHIC_DATA…" at bounding box center [463, 97] width 192 height 12
click at [401, 97] on select "[PERSON_NAME] [GEOGRAPHIC_DATA] [GEOGRAPHIC_DATA] [PERSON_NAME][GEOGRAPHIC_DATA…" at bounding box center [463, 97] width 192 height 12
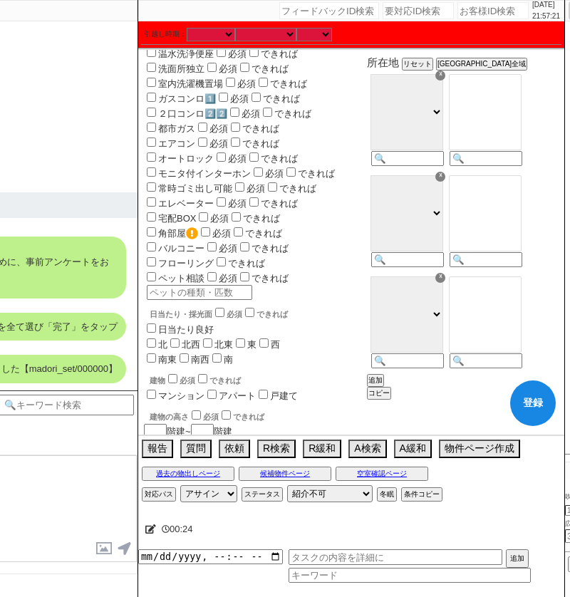
scroll to position [545, 0]
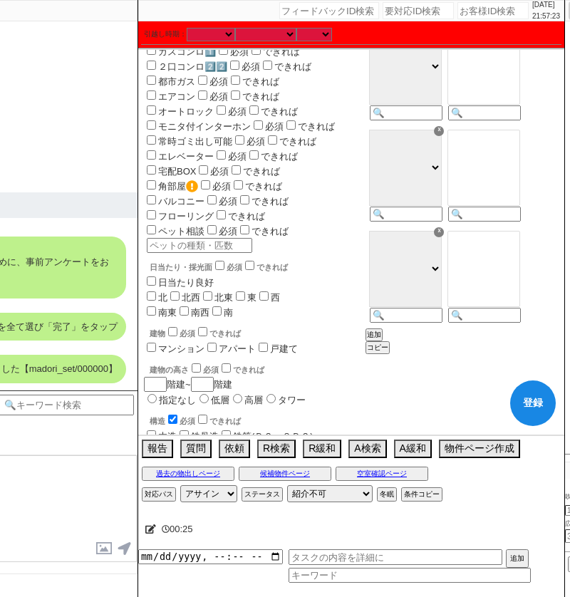
click at [175, 415] on input "checkbox" at bounding box center [172, 419] width 9 height 9
click at [148, 528] on icon at bounding box center [150, 529] width 11 height 9
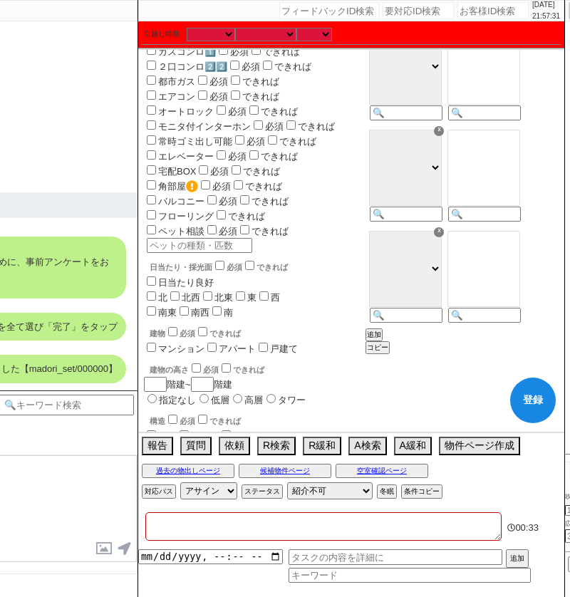
click at [319, 522] on textarea at bounding box center [323, 527] width 356 height 29
paste textarea "アエラス大宮店"
click at [359, 353] on div "日当たり・採光面 必須 できれば 日当たり良好 [GEOGRAPHIC_DATA][PERSON_NAME] 西 南東 [PERSON_NAME] 建物 必須…" at bounding box center [253, 544] width 219 height 570
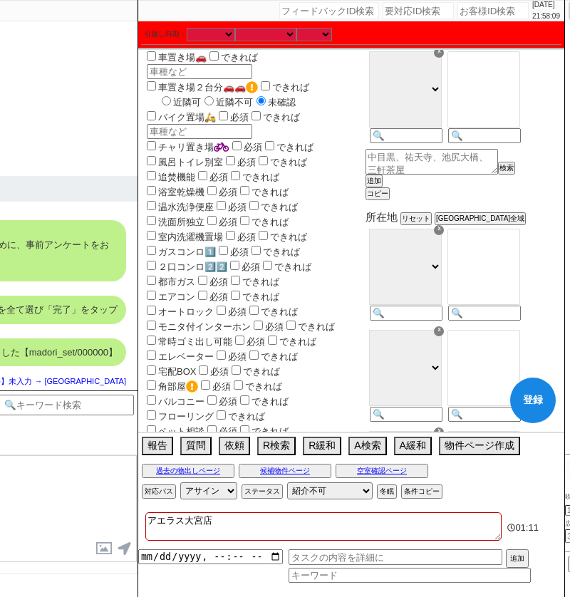
scroll to position [0, 0]
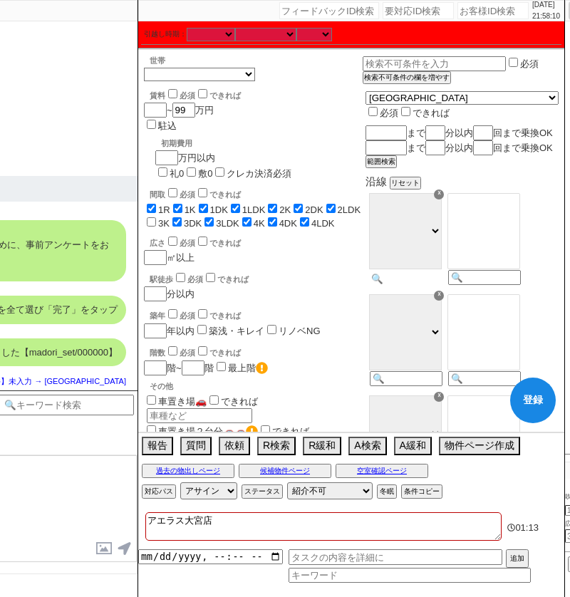
click at [440, 285] on input at bounding box center [405, 279] width 70 height 12
paste input "京浜"
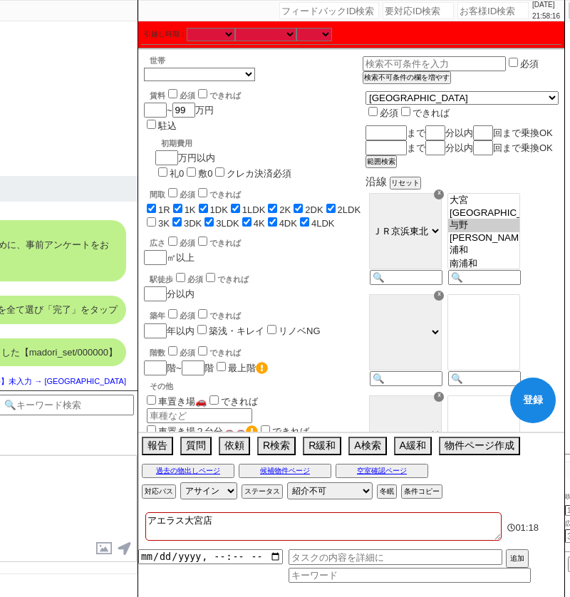
click at [494, 232] on option "与野" at bounding box center [483, 226] width 71 height 14
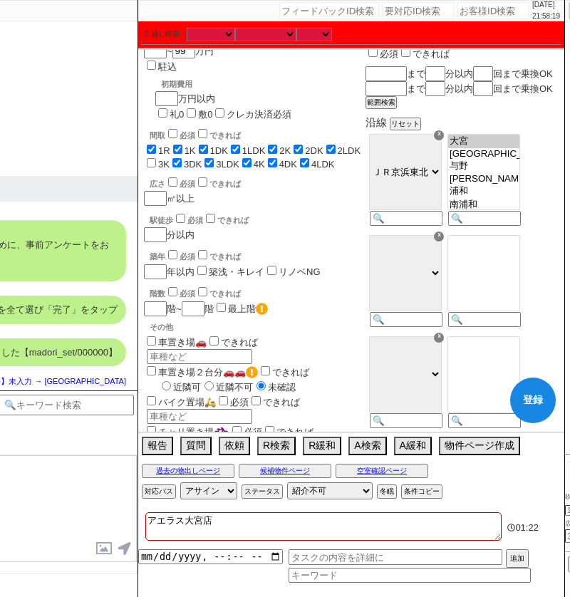
scroll to position [63, 0]
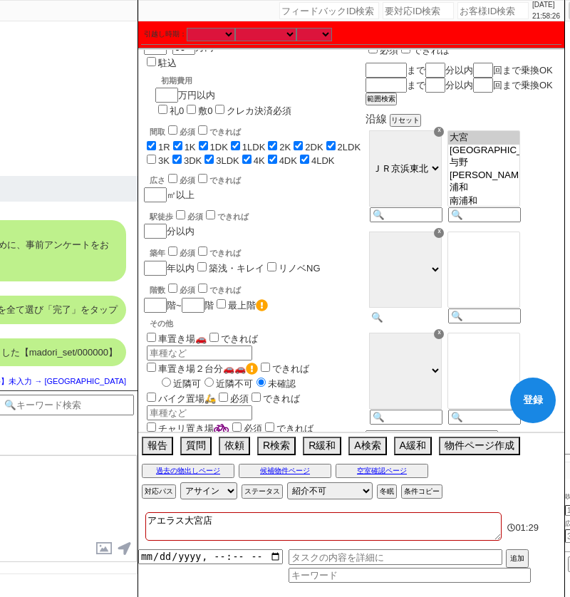
click at [440, 324] on input at bounding box center [405, 317] width 70 height 12
paste input "埼京"
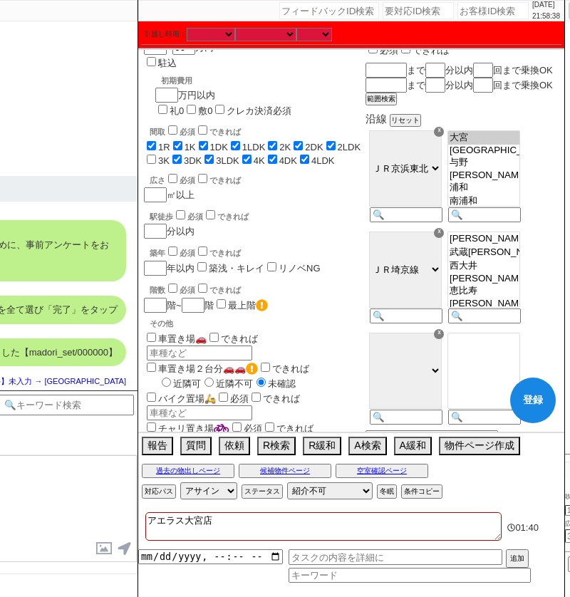
scroll to position [254, 0]
drag, startPoint x: 511, startPoint y: 306, endPoint x: 515, endPoint y: 294, distance: 12.6
click at [515, 294] on select "[PERSON_NAME][GEOGRAPHIC_DATA][PERSON_NAME][PERSON_NAME][PERSON_NAME][PERSON_NA…" at bounding box center [484, 270] width 73 height 76
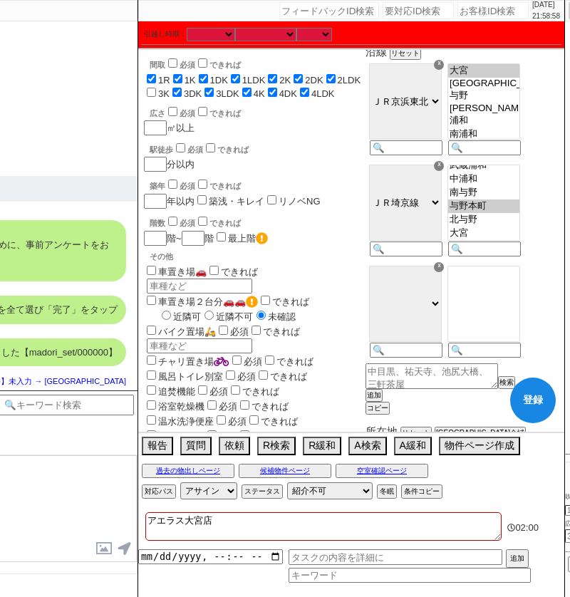
scroll to position [130, 0]
click at [423, 357] on input at bounding box center [405, 351] width 70 height 12
paste input "[PERSON_NAME]"
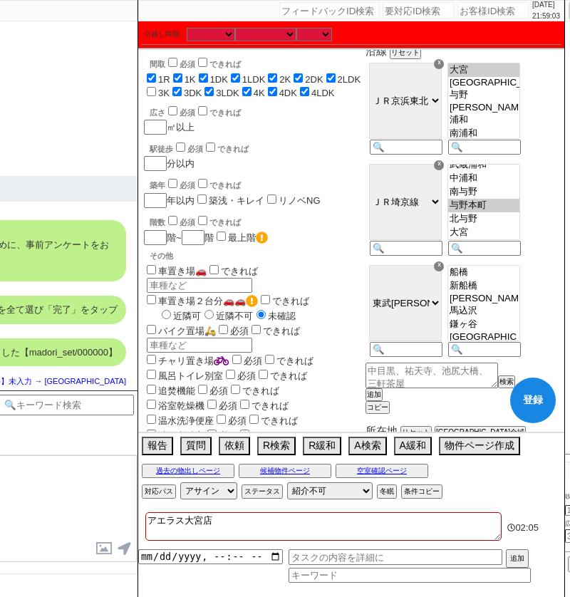
scroll to position [449, 0]
drag, startPoint x: 515, startPoint y: 349, endPoint x: 517, endPoint y: 326, distance: 22.9
click at [517, 326] on select "[PERSON_NAME][GEOGRAPHIC_DATA][PERSON_NAME][PERSON_NAME][PERSON_NAME] [PERSON_N…" at bounding box center [484, 303] width 73 height 76
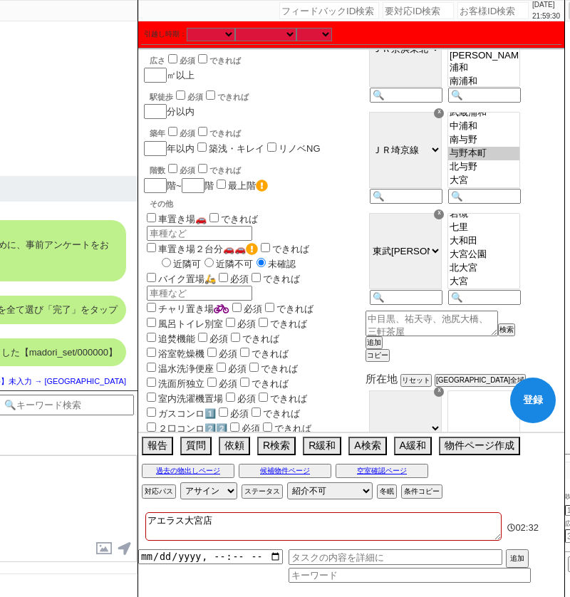
scroll to position [186, 0]
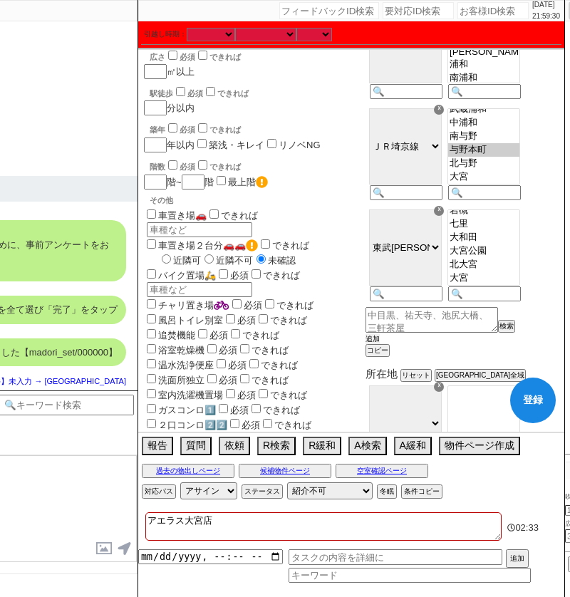
click at [380, 344] on button "追加" at bounding box center [373, 339] width 14 height 10
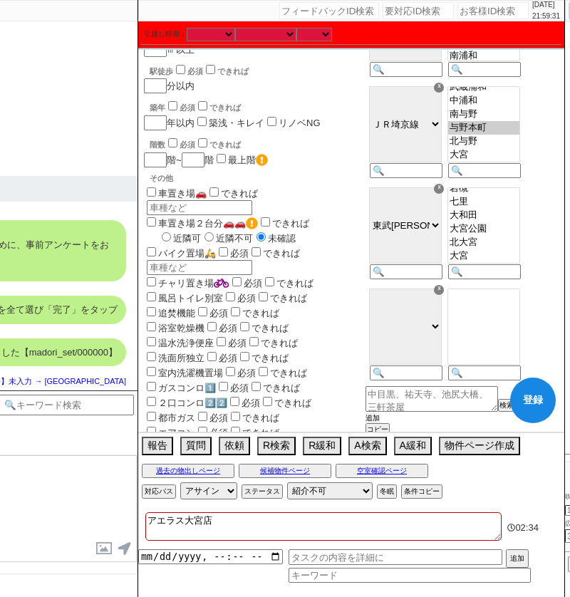
scroll to position [212, 0]
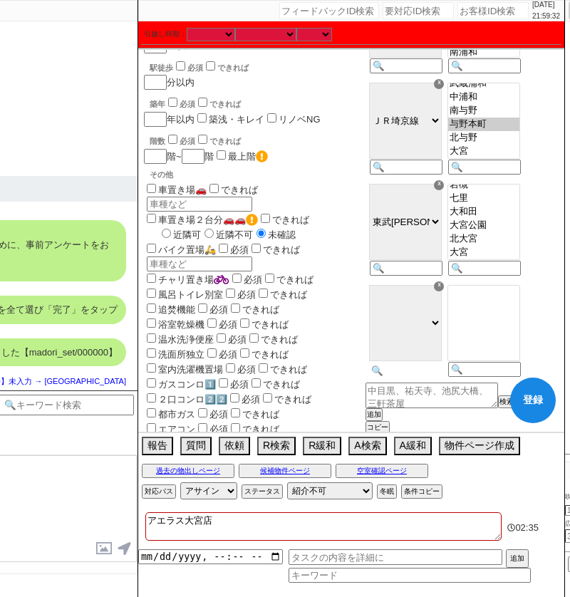
click at [411, 377] on input at bounding box center [405, 371] width 70 height 12
paste input "[PERSON_NAME]東京"
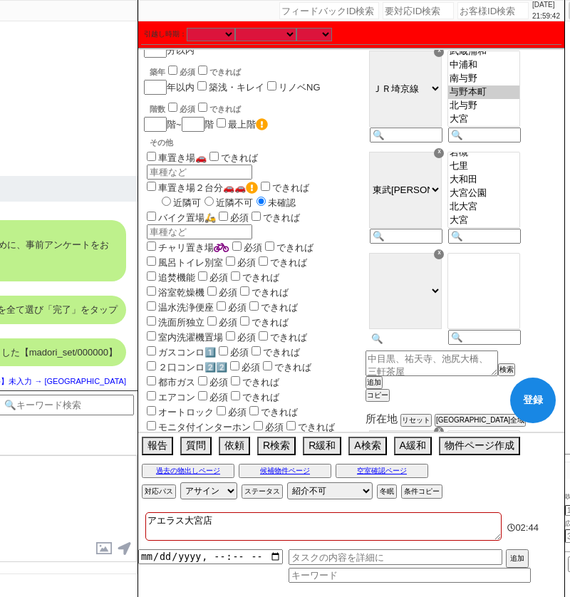
scroll to position [245, 0]
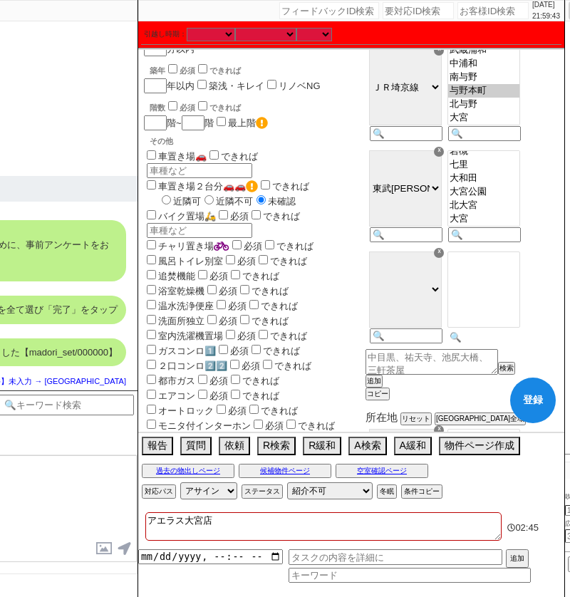
click at [496, 344] on input at bounding box center [483, 337] width 70 height 12
paste input "土呂"
click at [442, 315] on select "ＪＲ[GEOGRAPHIC_DATA][PERSON_NAME] 東京メトロ[GEOGRAPHIC_DATA] [GEOGRAPHIC_DATA] [GEOG…" at bounding box center [405, 290] width 73 height 76
click at [520, 292] on option "土呂" at bounding box center [483, 286] width 71 height 14
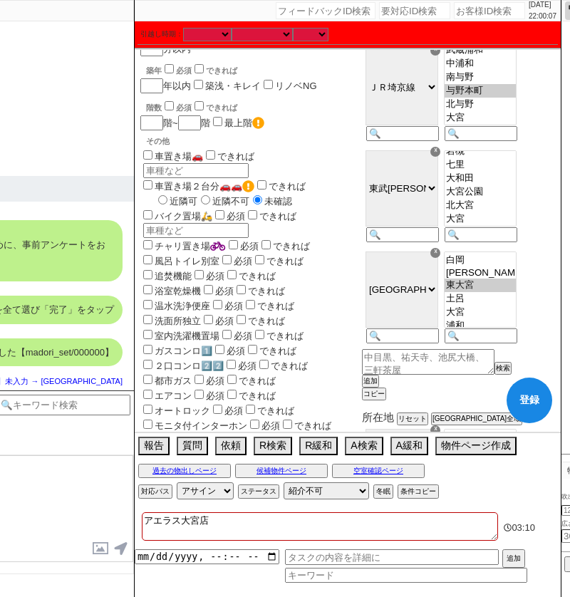
scroll to position [172, 0]
click at [376, 386] on button "追加" at bounding box center [369, 381] width 14 height 10
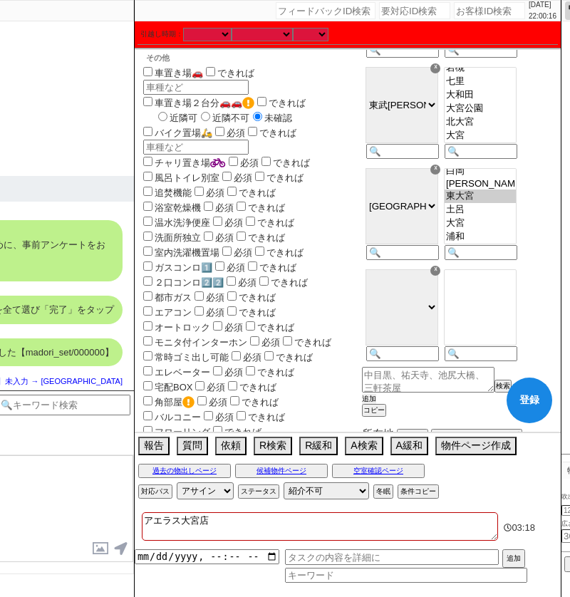
scroll to position [332, 0]
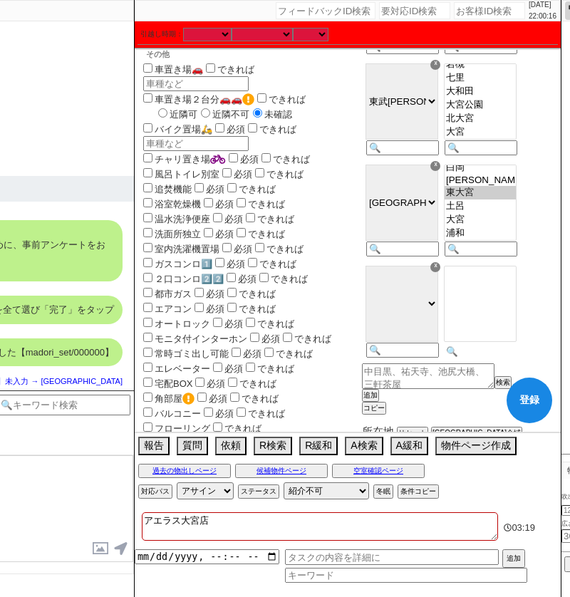
click at [489, 358] on input at bounding box center [480, 352] width 70 height 12
paste input "[PERSON_NAME]"
click at [498, 317] on option "桶川" at bounding box center [480, 311] width 71 height 14
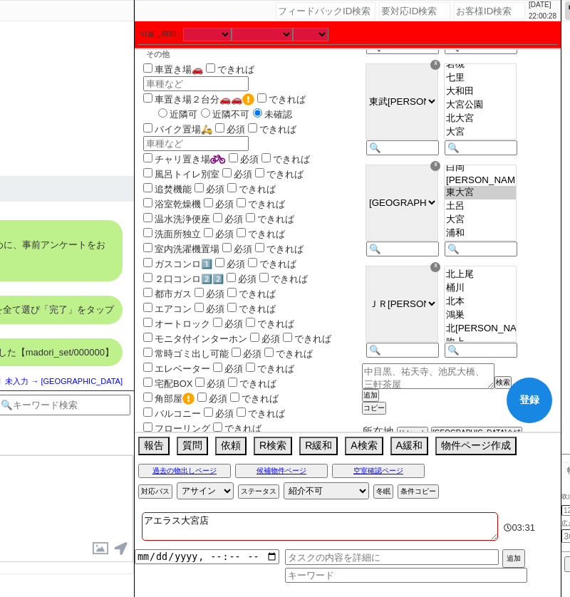
click at [438, 342] on select "ＪＲ[GEOGRAPHIC_DATA][PERSON_NAME] 東京メトロ[GEOGRAPHIC_DATA] [GEOGRAPHIC_DATA] [GEOG…" at bounding box center [402, 304] width 73 height 76
click at [402, 287] on select "ＪＲ[GEOGRAPHIC_DATA][PERSON_NAME] 東京メトロ[GEOGRAPHIC_DATA] [GEOGRAPHIC_DATA] [GEOG…" at bounding box center [402, 304] width 73 height 76
click at [505, 277] on option "[PERSON_NAME]" at bounding box center [480, 270] width 71 height 11
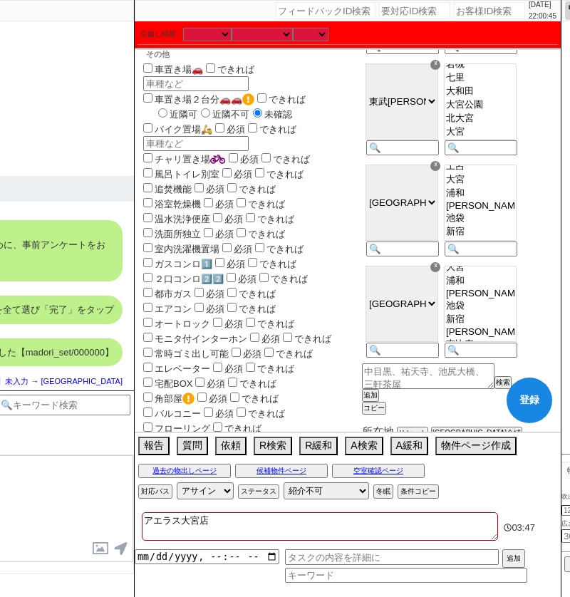
scroll to position [207, 0]
click at [438, 324] on select "ＪＲ[GEOGRAPHIC_DATA][PERSON_NAME] 東京メトロ[GEOGRAPHIC_DATA] [GEOGRAPHIC_DATA] [GEOG…" at bounding box center [402, 304] width 73 height 76
click at [438, 222] on select "ＪＲ[GEOGRAPHIC_DATA][PERSON_NAME] 東京メトロ[GEOGRAPHIC_DATA] [GEOGRAPHIC_DATA] [GEOG…" at bounding box center [402, 203] width 73 height 76
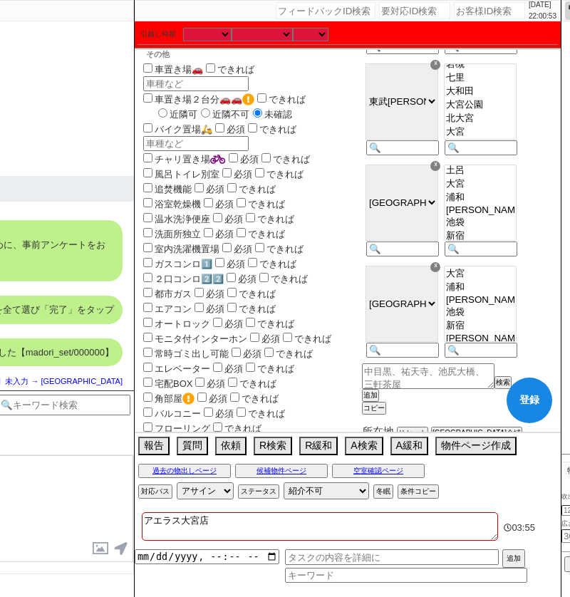
scroll to position [286, 0]
click at [505, 264] on option "[PERSON_NAME]" at bounding box center [480, 257] width 71 height 11
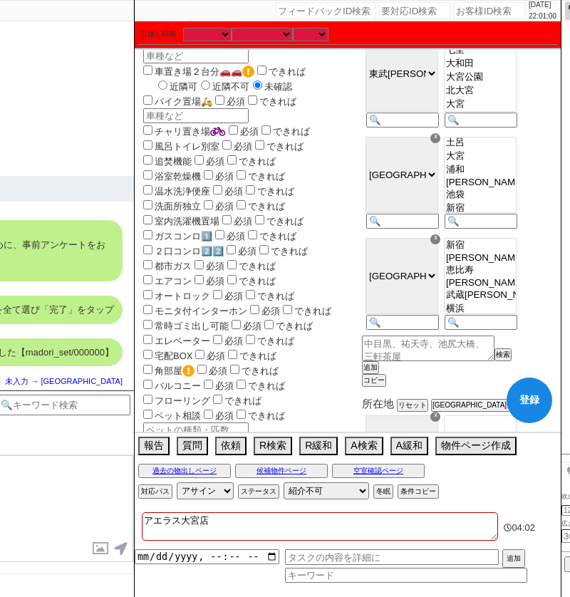
scroll to position [362, 0]
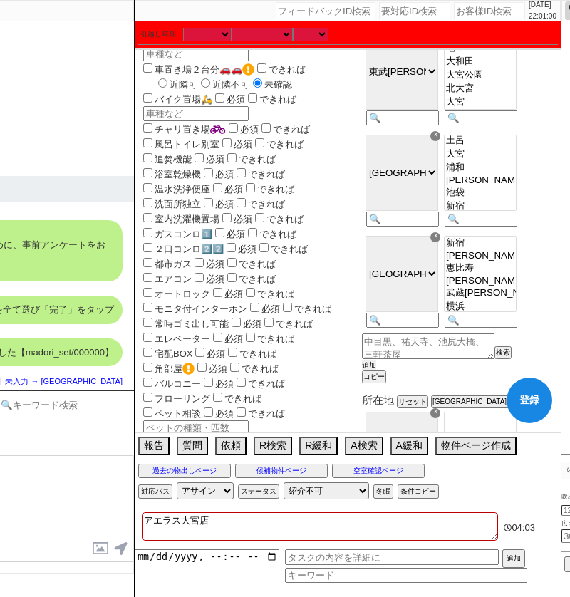
click at [406, 383] on div "沿線 リセット ☓ ＪＲ[GEOGRAPHIC_DATA]・[PERSON_NAME][GEOGRAPHIC_DATA] 東京メトロ[GEOGRAPHIC_D…" at bounding box center [458, 98] width 193 height 570
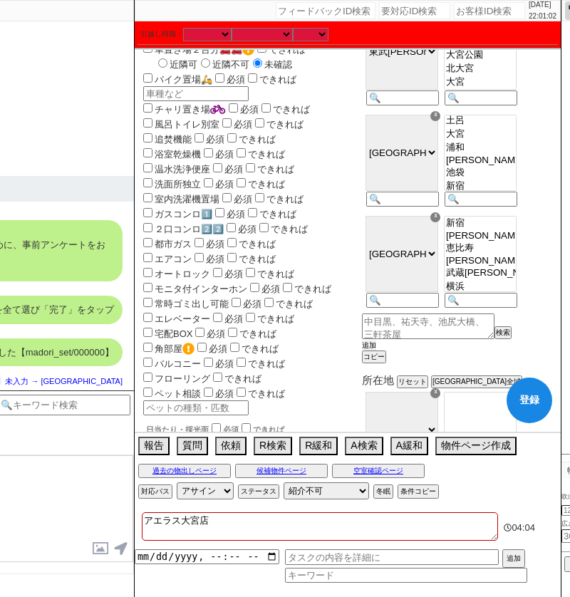
scroll to position [387, 0]
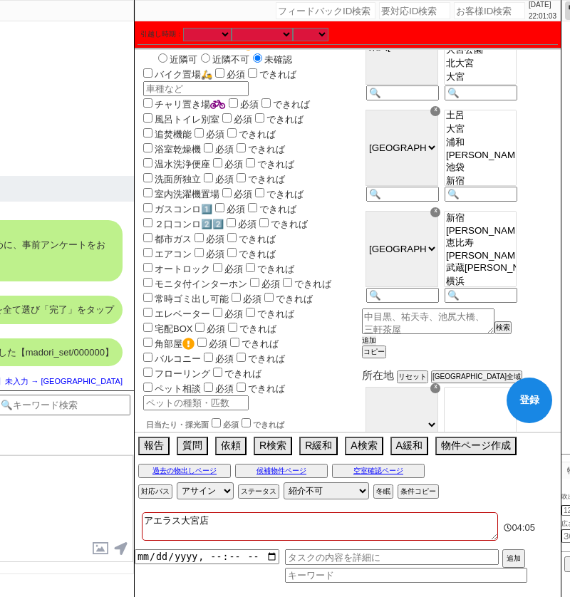
click at [376, 346] on button "追加" at bounding box center [369, 341] width 14 height 10
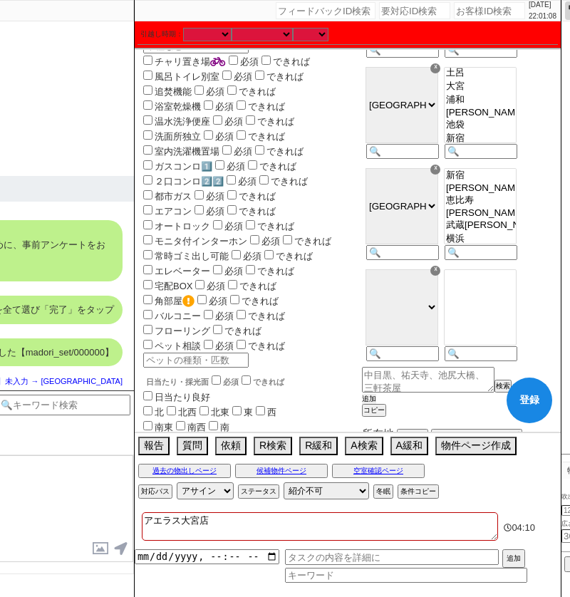
scroll to position [433, 0]
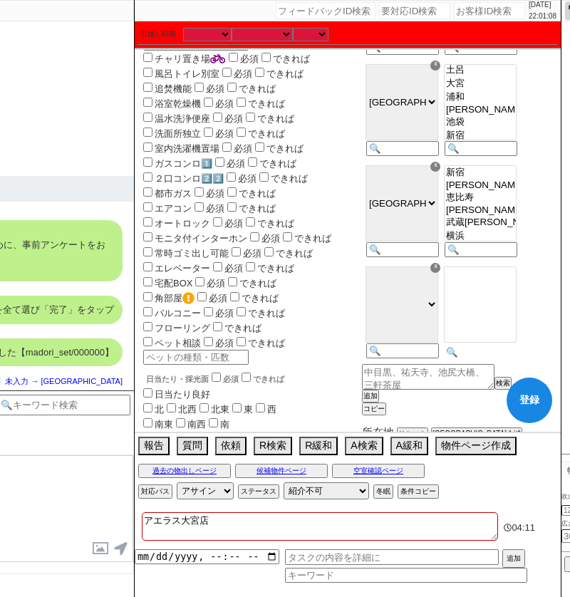
click at [486, 359] on input at bounding box center [480, 352] width 70 height 12
paste input "桶川"
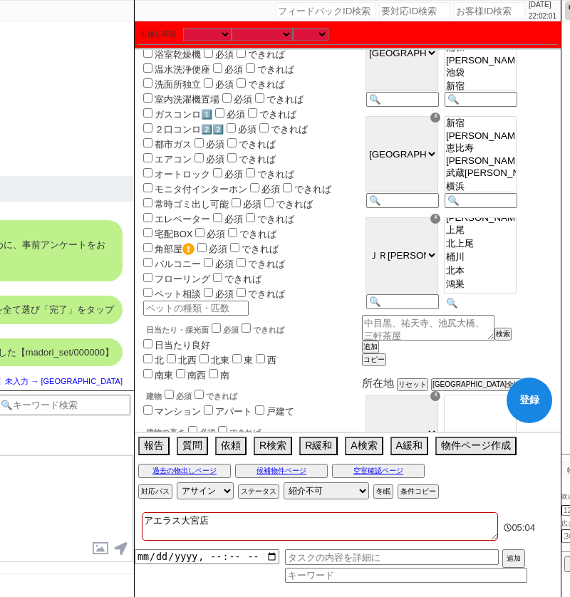
scroll to position [486, 0]
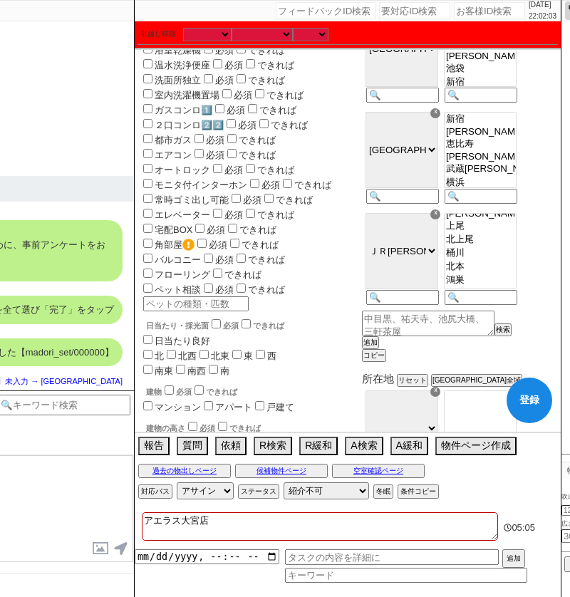
click at [401, 362] on div "沿線 リセット ☓ ＪＲ[GEOGRAPHIC_DATA]・[PERSON_NAME][GEOGRAPHIC_DATA] 東京メトロ[GEOGRAPHIC_D…" at bounding box center [458, 25] width 193 height 673
click at [376, 348] on button "追加" at bounding box center [369, 343] width 14 height 10
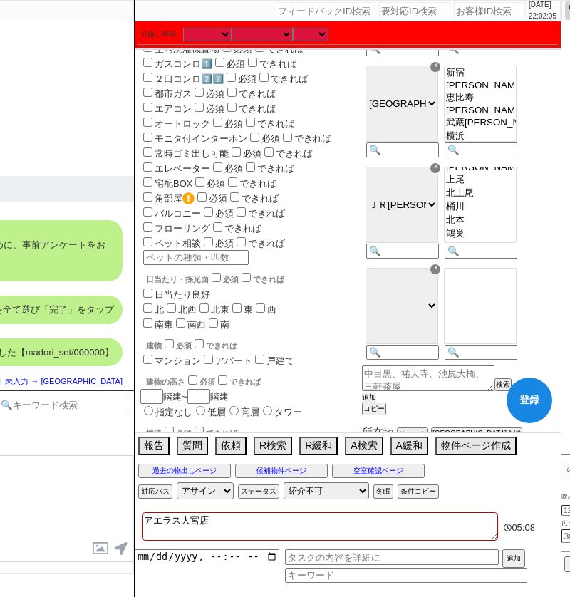
scroll to position [536, 0]
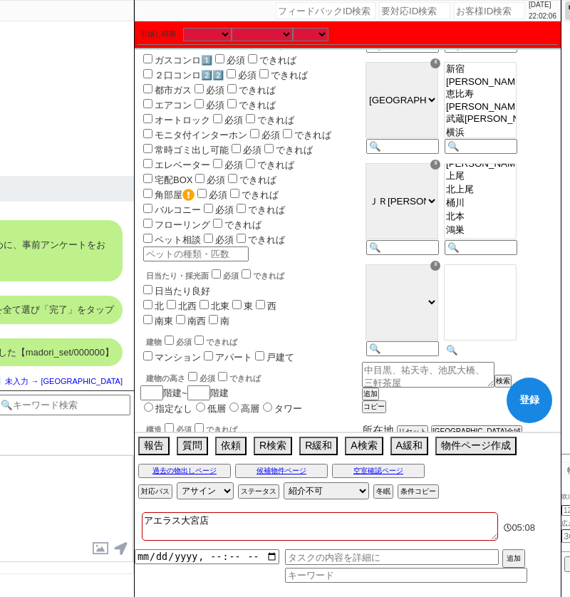
click at [492, 362] on div at bounding box center [480, 311] width 78 height 101
paste input "日進"
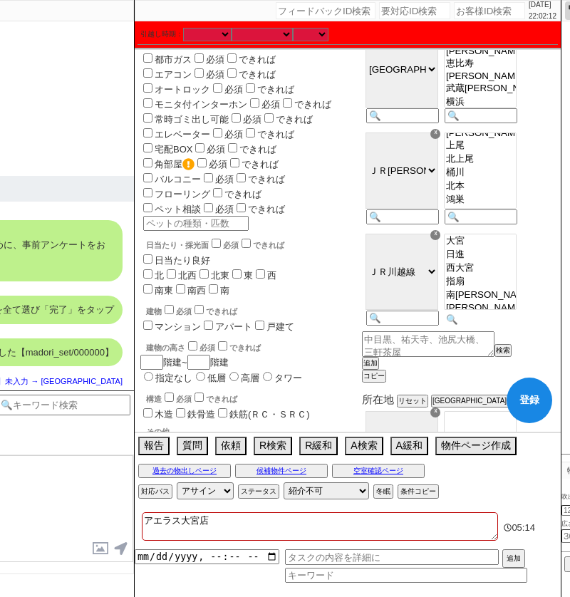
scroll to position [571, 0]
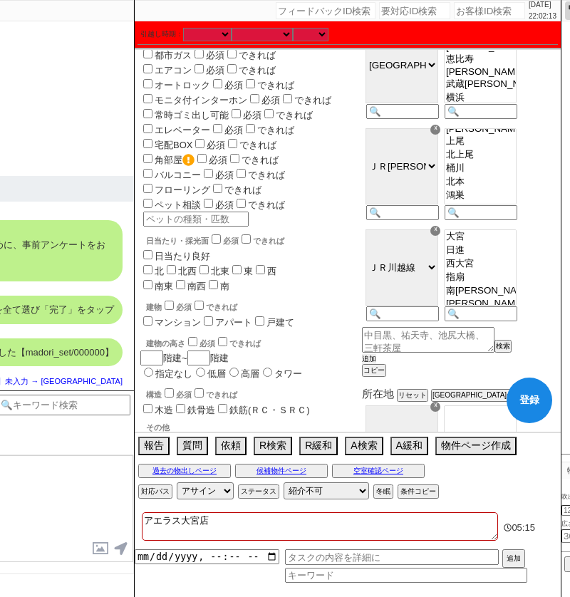
click at [376, 364] on button "追加" at bounding box center [369, 359] width 14 height 10
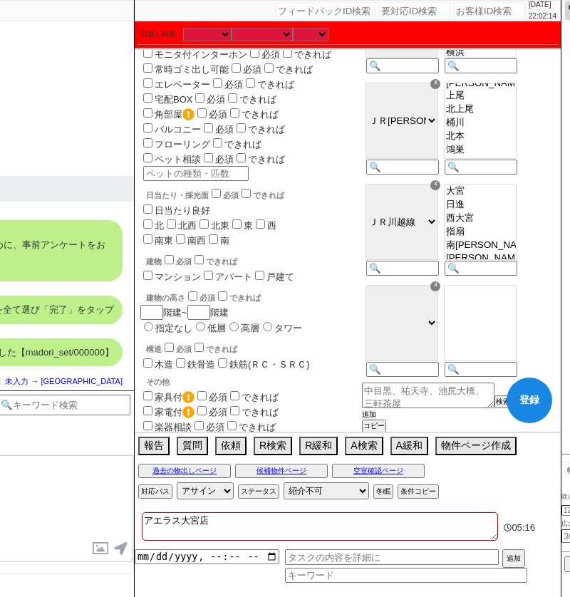
scroll to position [619, 0]
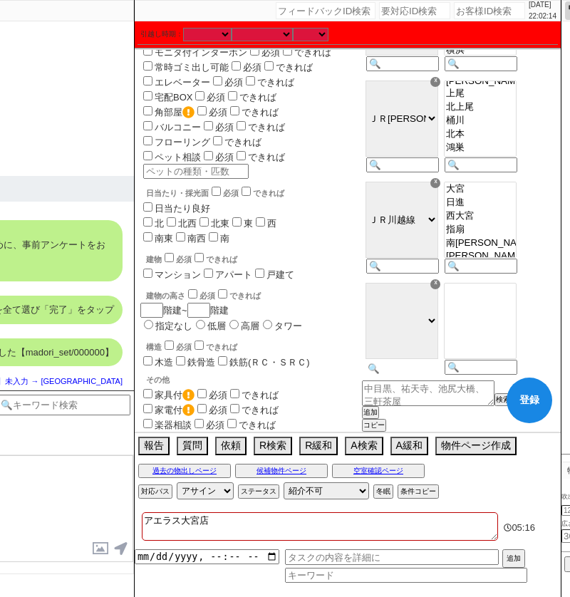
click at [428, 375] on input at bounding box center [401, 369] width 70 height 12
paste input "[PERSON_NAME][GEOGRAPHIC_DATA]交通"
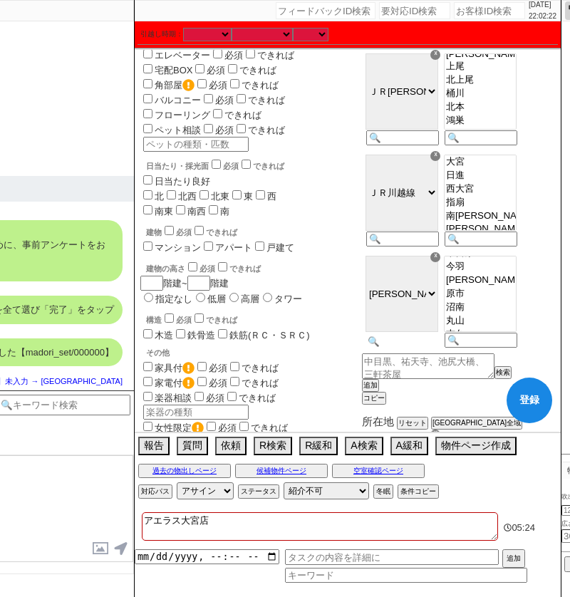
scroll to position [58, 0]
click at [507, 307] on option "沼南" at bounding box center [480, 301] width 71 height 14
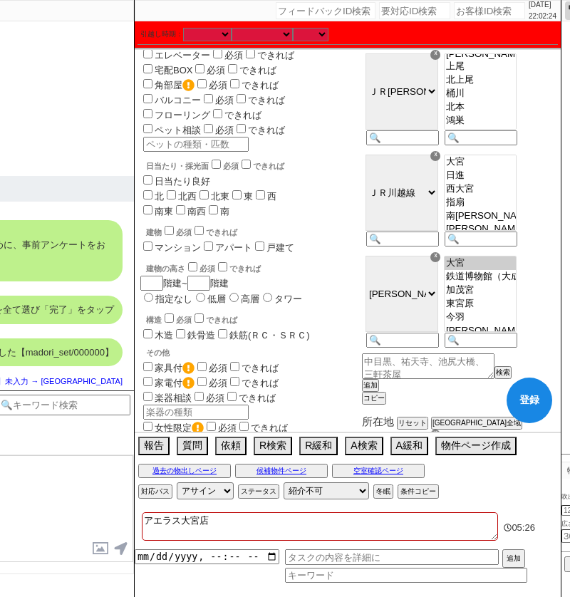
click at [516, 270] on option "大宮" at bounding box center [480, 264] width 71 height 14
click at [525, 403] on button "登録" at bounding box center [530, 401] width 46 height 46
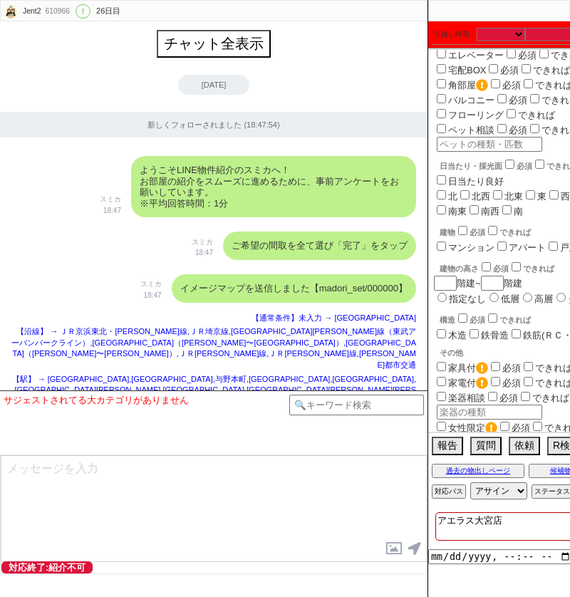
click at [319, 375] on span "【駅】 → [GEOGRAPHIC_DATA],[GEOGRAPHIC_DATA],与野本町,[GEOGRAPHIC_DATA],[GEOGRAPHIC_DA…" at bounding box center [214, 396] width 404 height 42
